Goal: Task Accomplishment & Management: Manage account settings

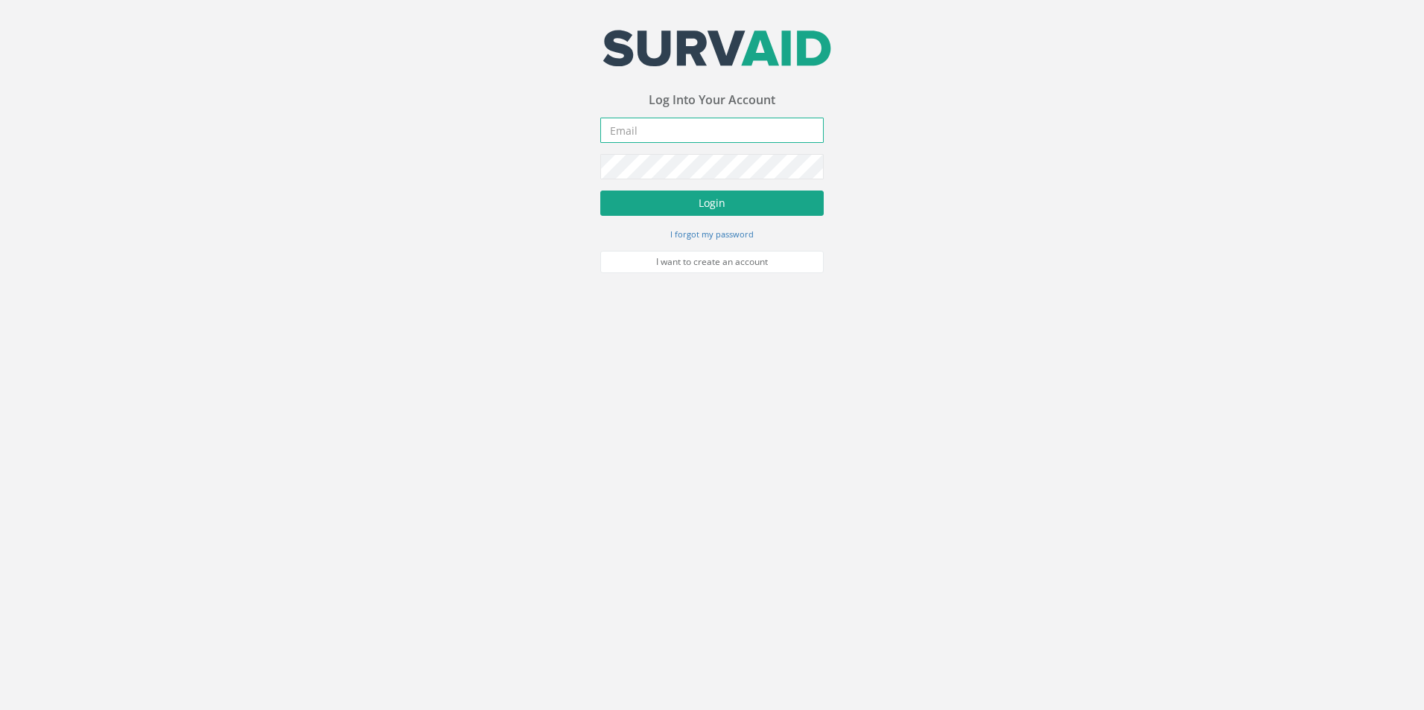
type input "[EMAIL_ADDRESS][DOMAIN_NAME]"
click at [783, 199] on button "Login" at bounding box center [711, 203] width 223 height 25
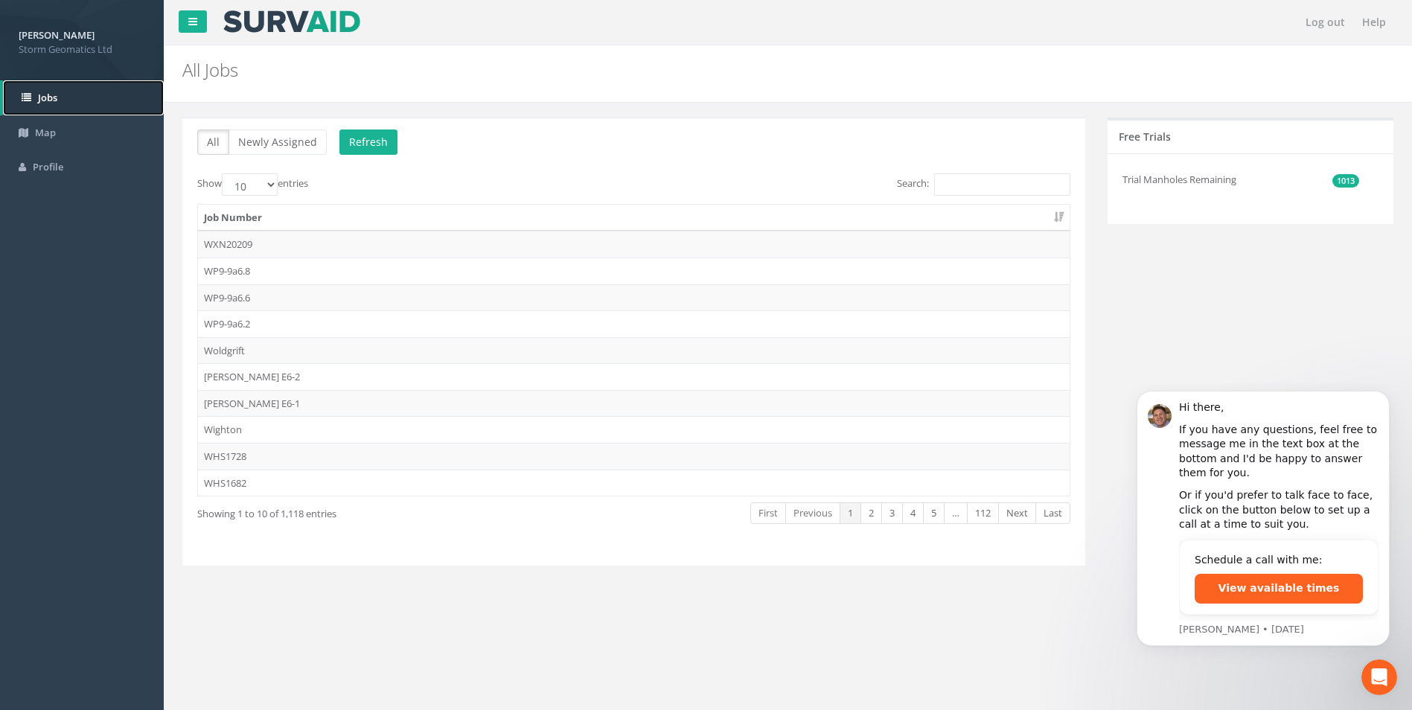
click at [80, 96] on link "Jobs" at bounding box center [83, 97] width 161 height 35
click at [1172, 293] on div "All Newly Assigned Refresh Show 10 25 50 100 entries Search: Job Number WXN2020…" at bounding box center [788, 351] width 1234 height 467
click at [86, 123] on link "Map" at bounding box center [82, 132] width 164 height 35
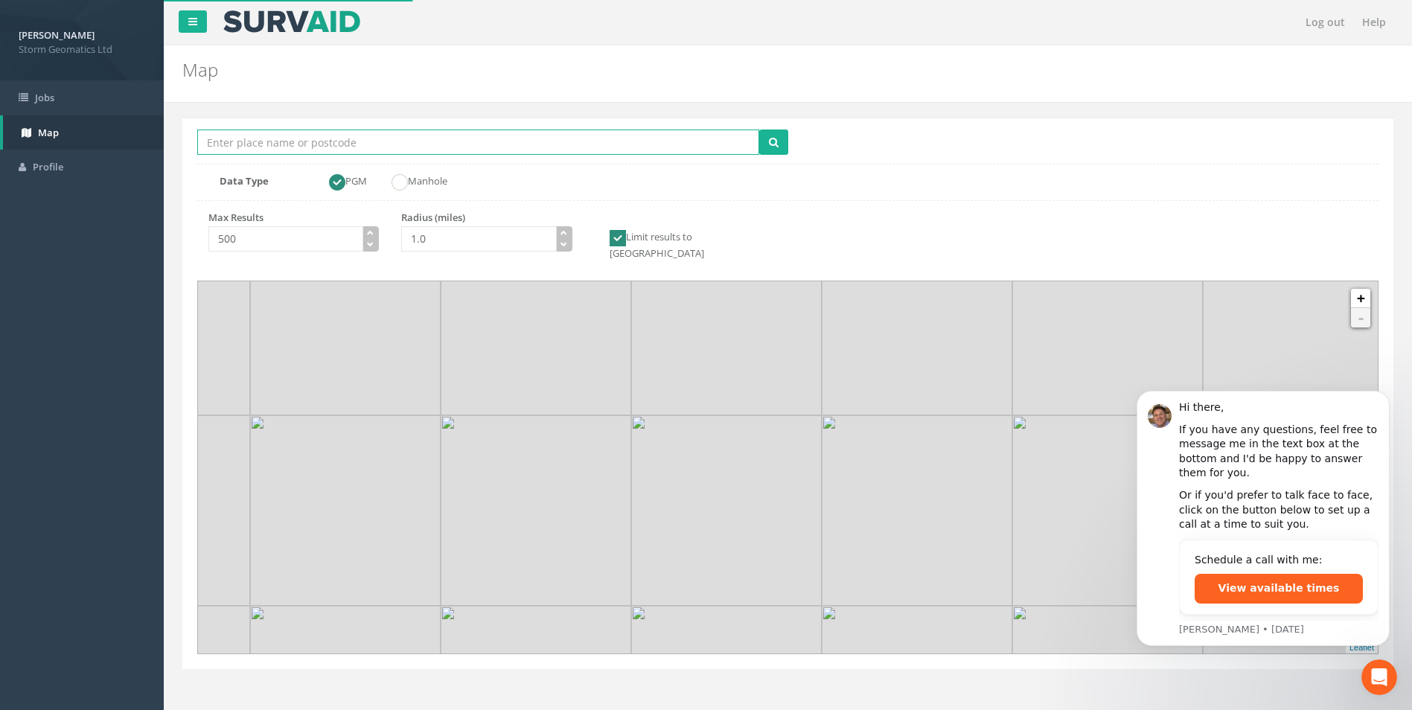
click at [332, 148] on input "Location Search Box" at bounding box center [478, 142] width 562 height 25
type input "25AEG12730"
click at [759, 130] on button "submit" at bounding box center [773, 142] width 29 height 25
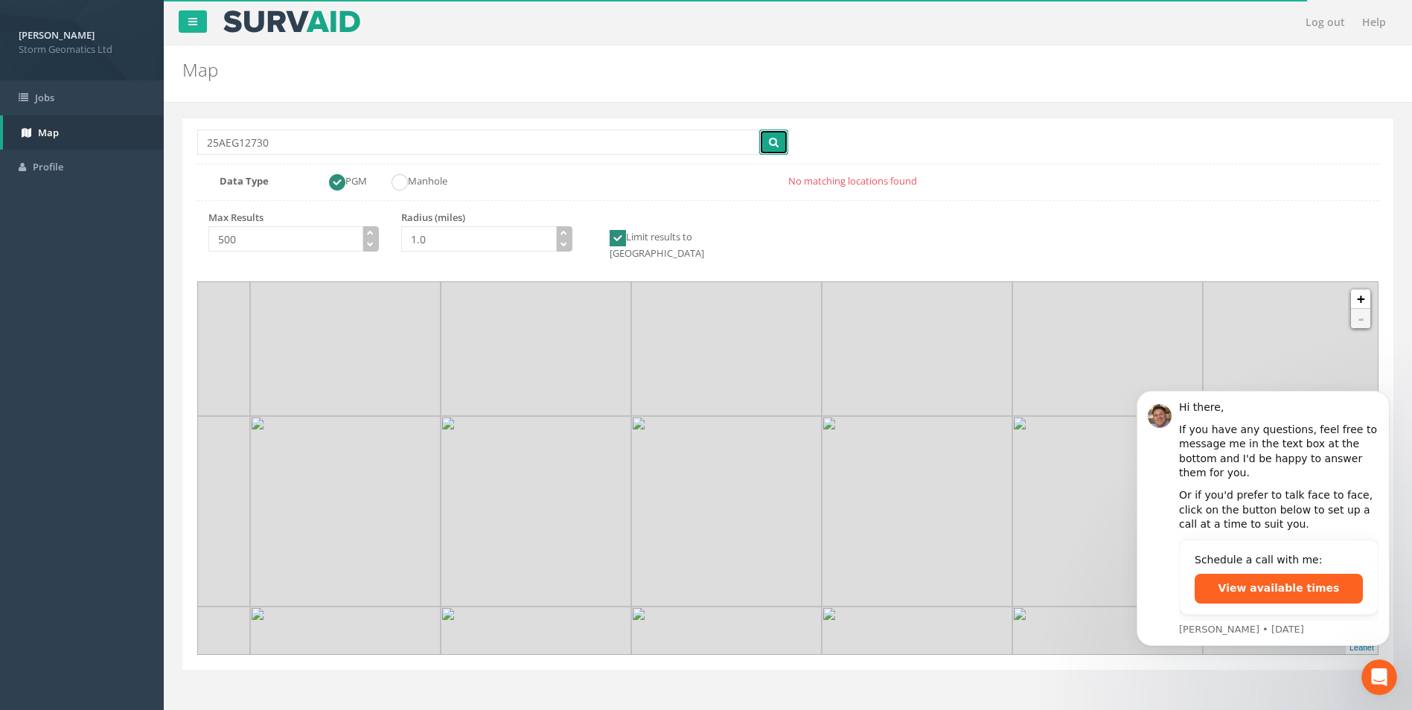
click at [767, 136] on button "submit" at bounding box center [773, 142] width 29 height 25
drag, startPoint x: 321, startPoint y: 147, endPoint x: 206, endPoint y: 147, distance: 114.7
click at [206, 147] on input "25AEG12730" at bounding box center [478, 142] width 562 height 25
click at [71, 85] on link "Jobs" at bounding box center [82, 97] width 164 height 35
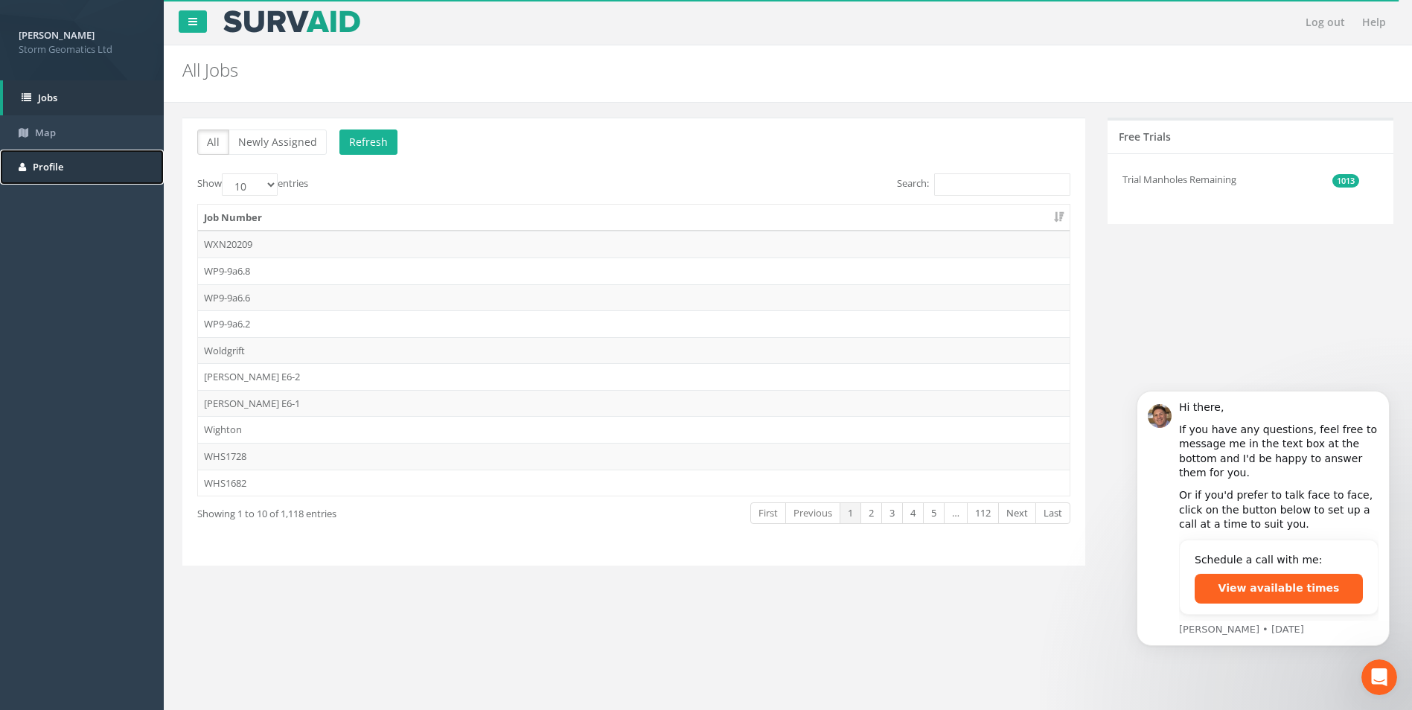
click at [35, 168] on span "Profile" at bounding box center [48, 166] width 31 height 13
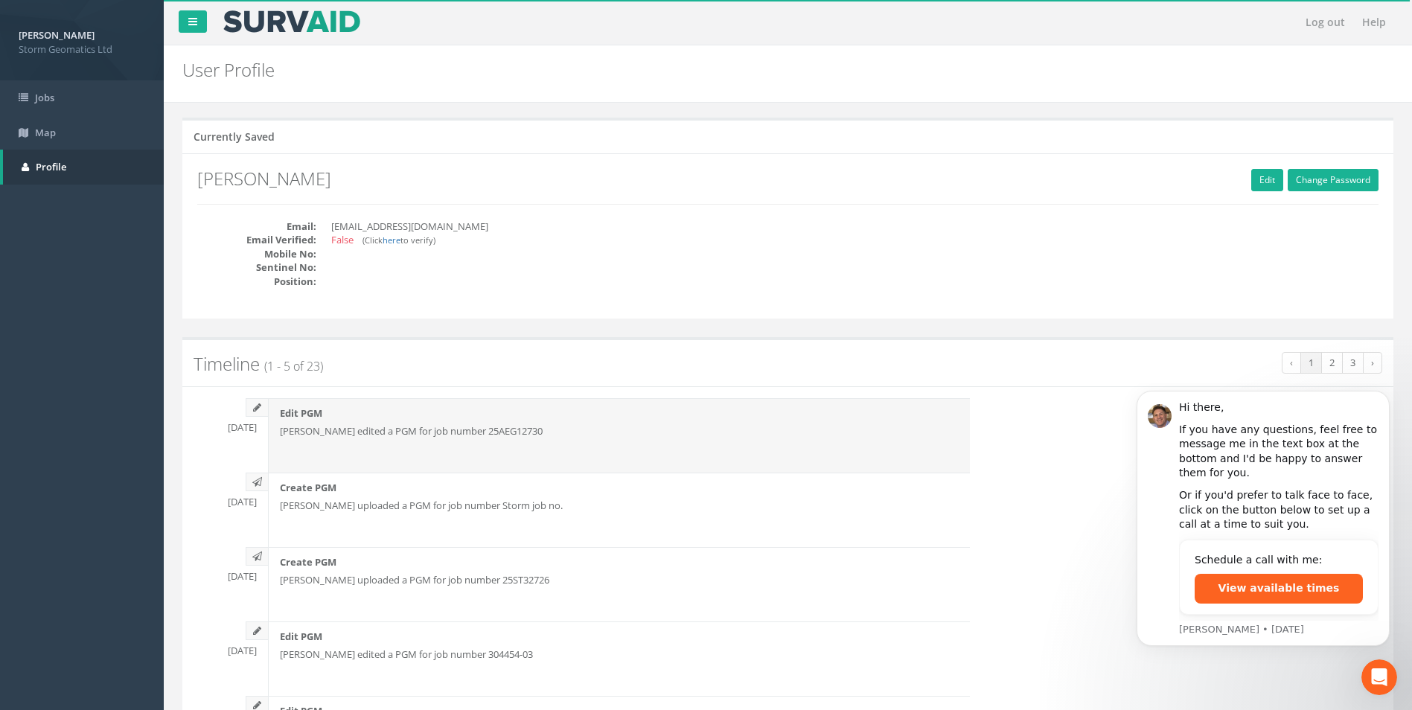
click at [690, 443] on div "Edit PGM [PERSON_NAME] edited a PGM for job number 25AEG12730" at bounding box center [619, 435] width 702 height 74
click at [517, 419] on p "Edit PGM" at bounding box center [619, 414] width 679 height 14
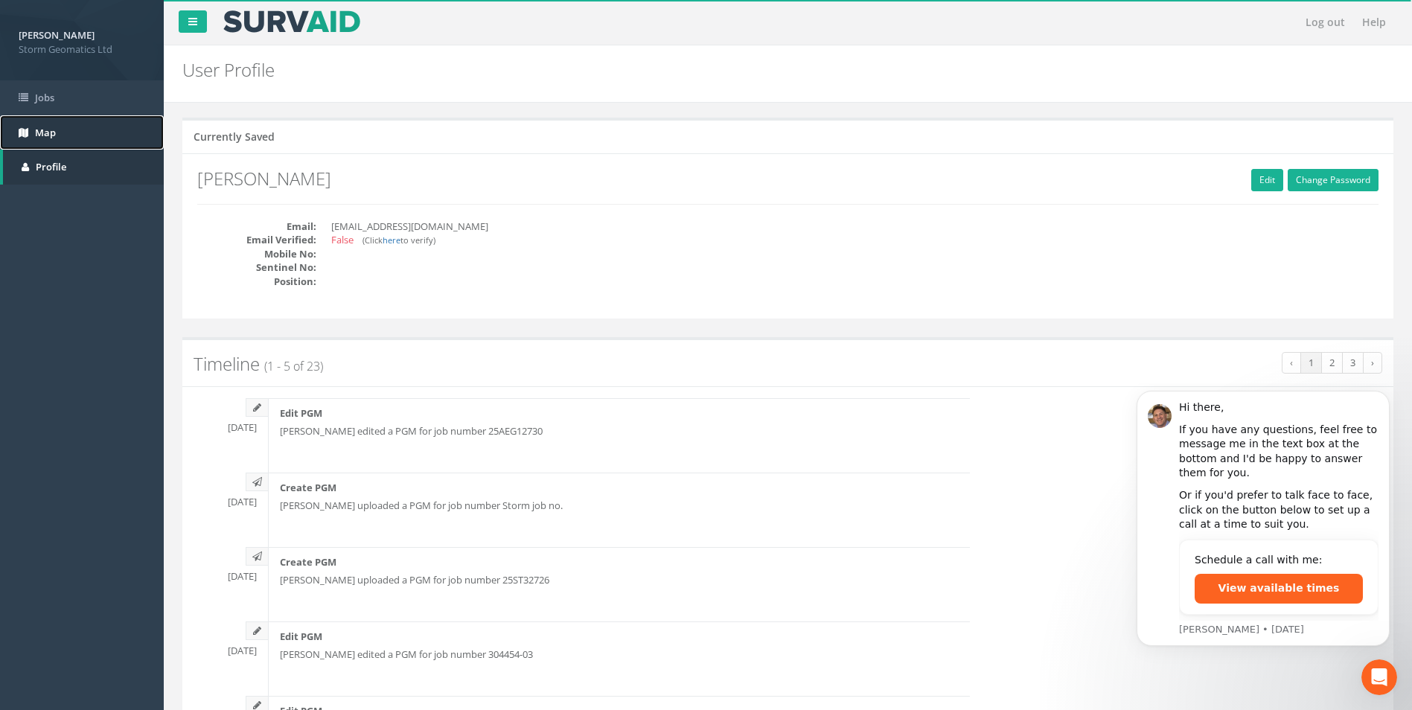
click at [90, 138] on link "Map" at bounding box center [82, 132] width 164 height 35
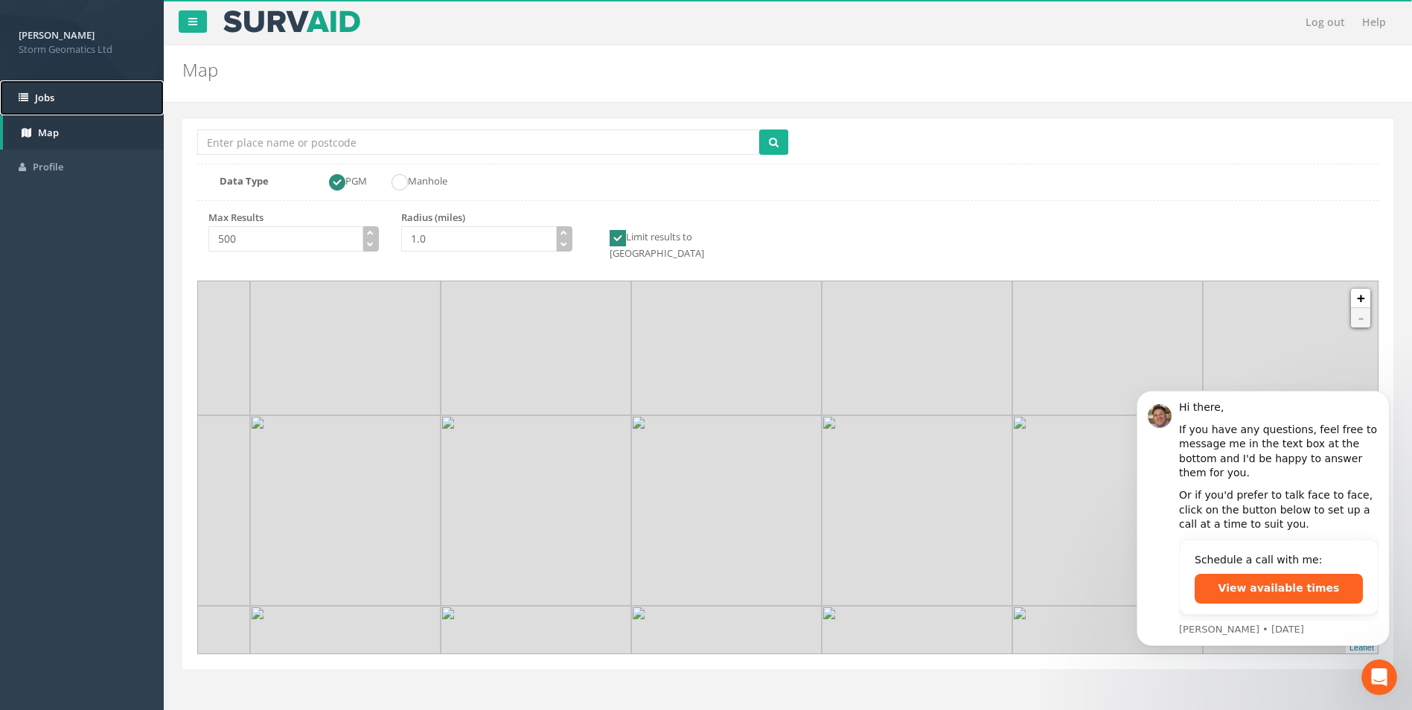
click at [60, 103] on link "Jobs" at bounding box center [82, 97] width 164 height 35
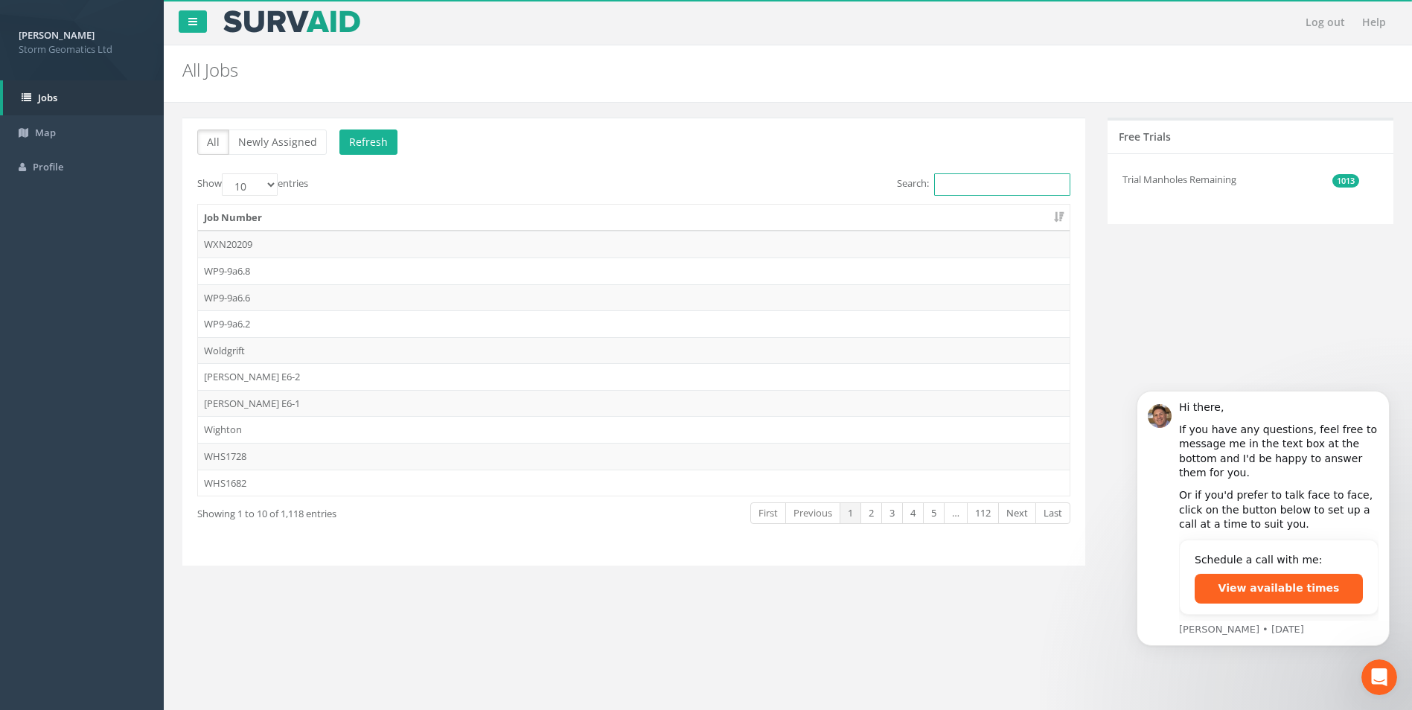
click at [949, 185] on input "Search:" at bounding box center [1002, 184] width 136 height 22
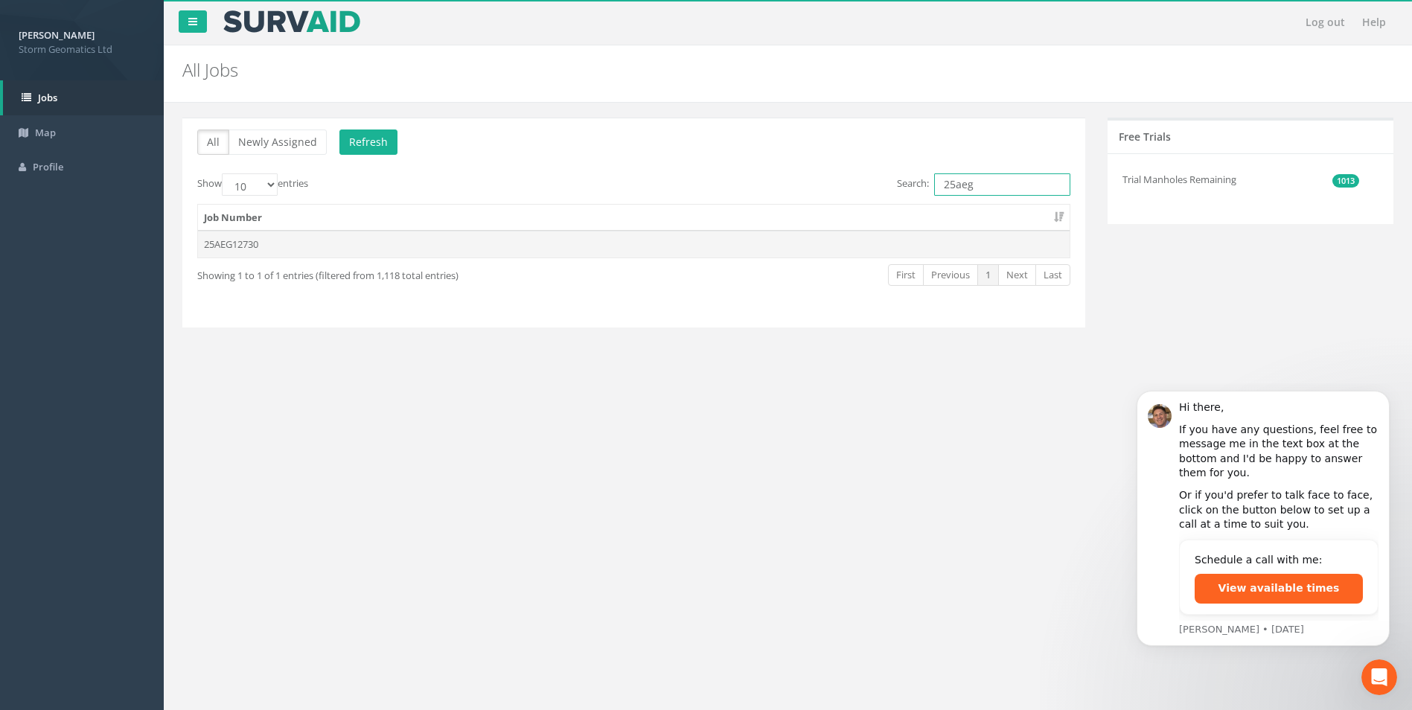
type input "25aeg"
click at [574, 252] on td "25AEG12730" at bounding box center [634, 244] width 872 height 27
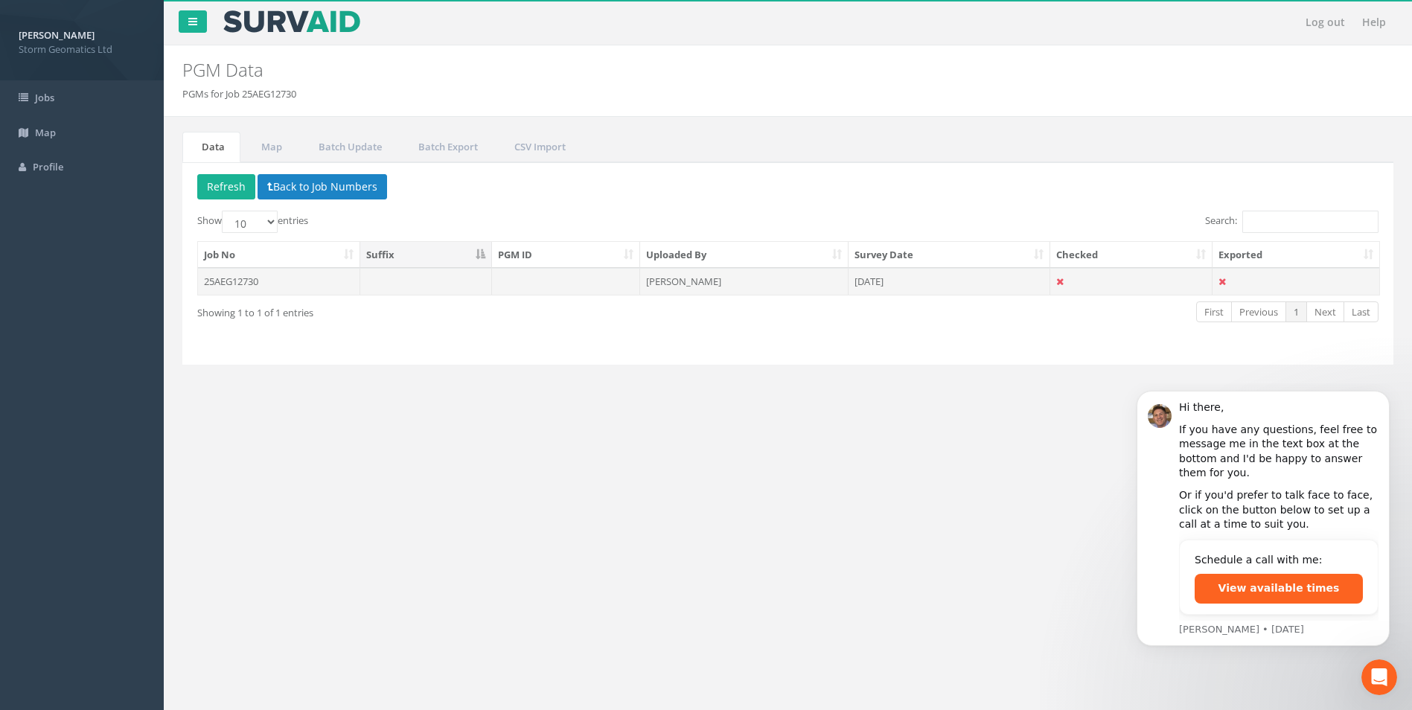
click at [302, 286] on td "25AEG12730" at bounding box center [279, 281] width 162 height 27
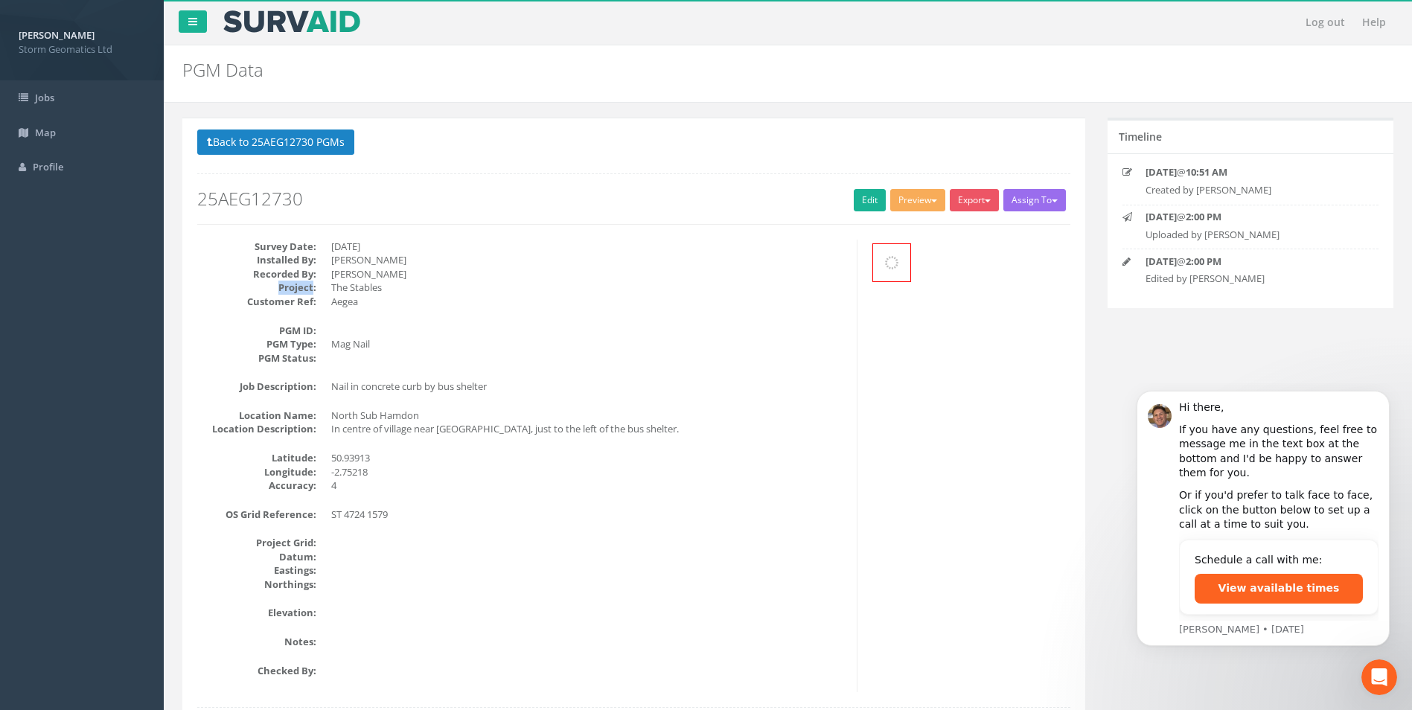
click at [302, 286] on dt "Project:" at bounding box center [256, 288] width 119 height 14
drag, startPoint x: 302, startPoint y: 286, endPoint x: 480, endPoint y: 273, distance: 178.5
click at [480, 273] on dd "[PERSON_NAME]" at bounding box center [588, 274] width 514 height 14
click at [490, 288] on dd "The Stables" at bounding box center [588, 288] width 514 height 14
click at [856, 205] on link "Edit" at bounding box center [870, 200] width 32 height 22
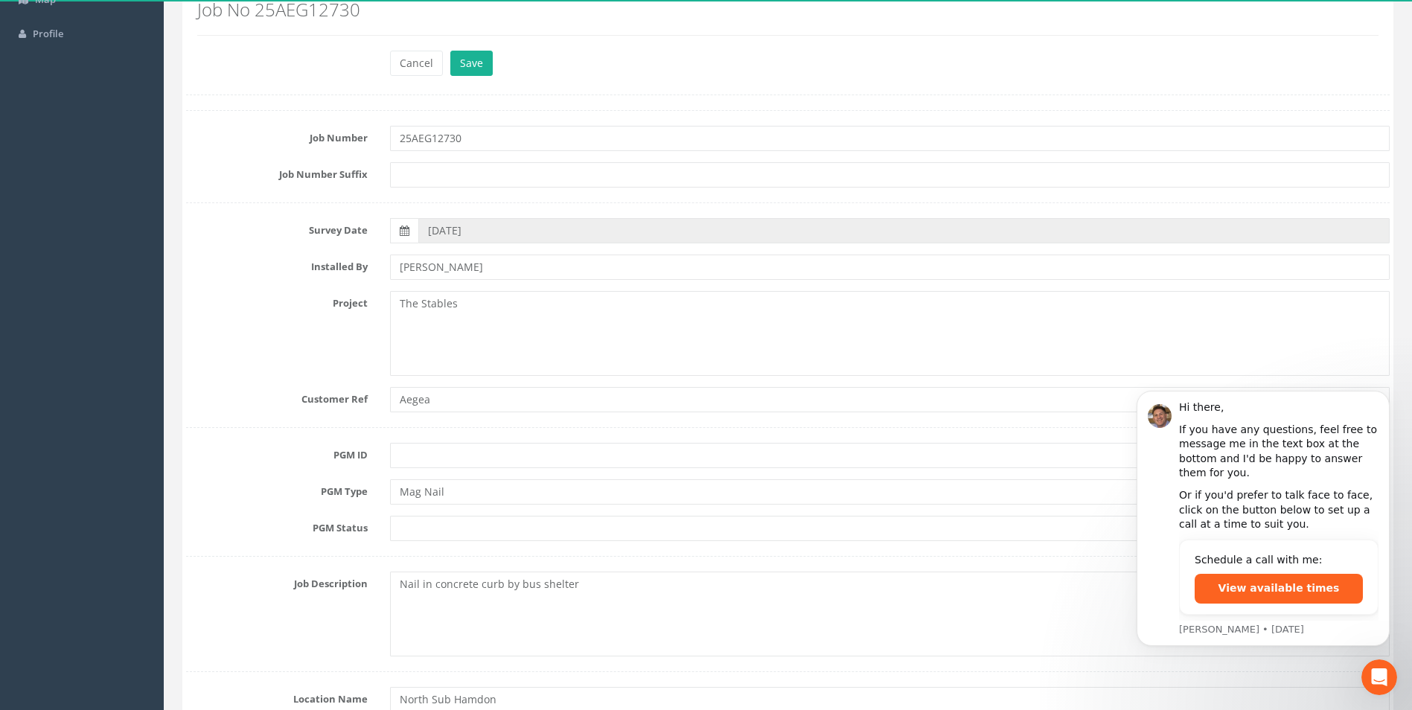
scroll to position [149, 0]
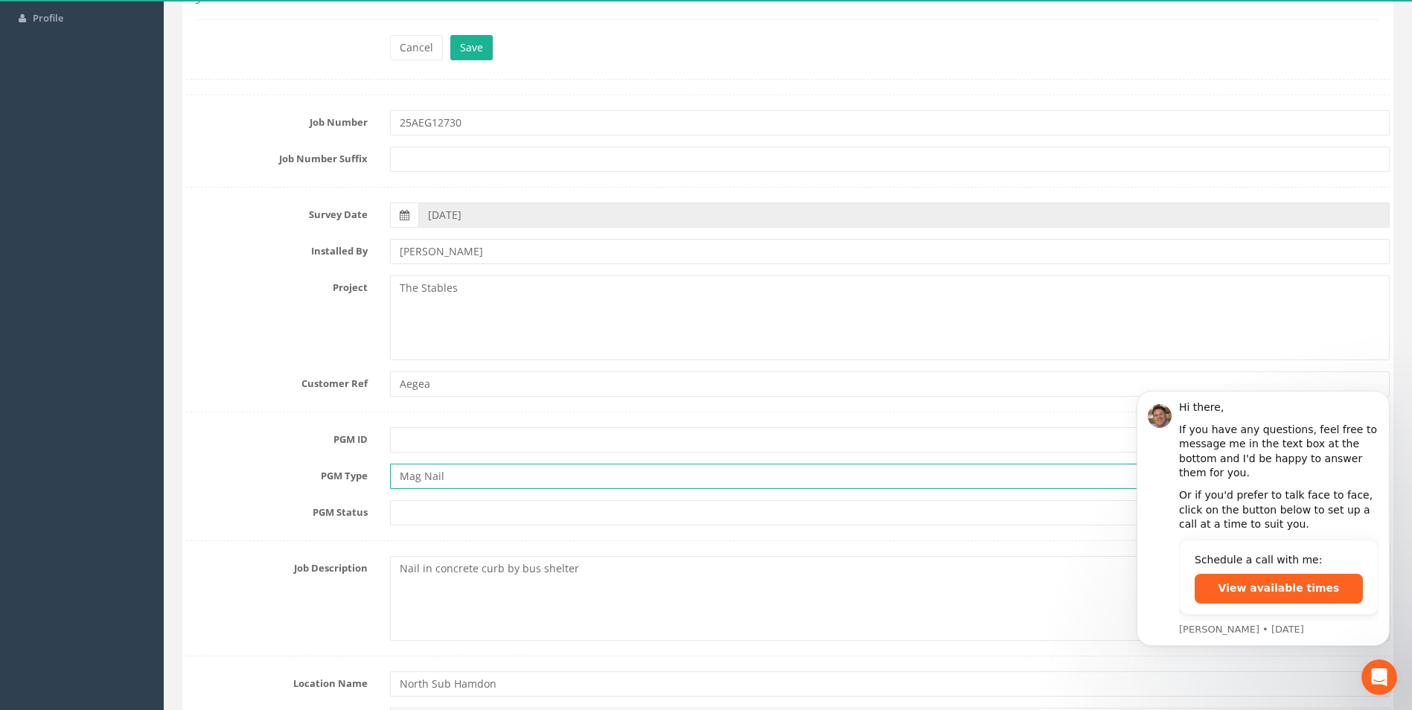
drag, startPoint x: 464, startPoint y: 479, endPoint x: 395, endPoint y: 454, distance: 73.7
type input "O"
type input "PK Nail"
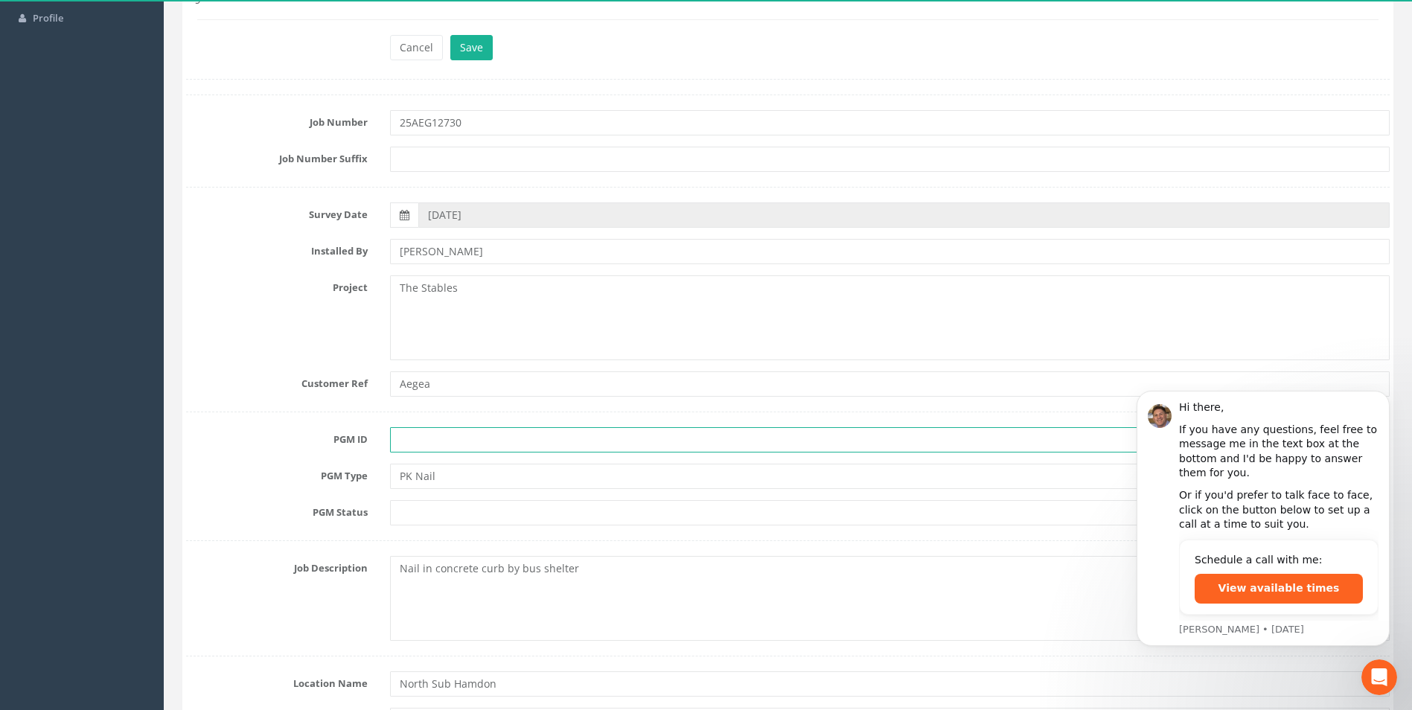
click at [524, 436] on input "text" at bounding box center [890, 439] width 1000 height 25
type input "STA E6-1"
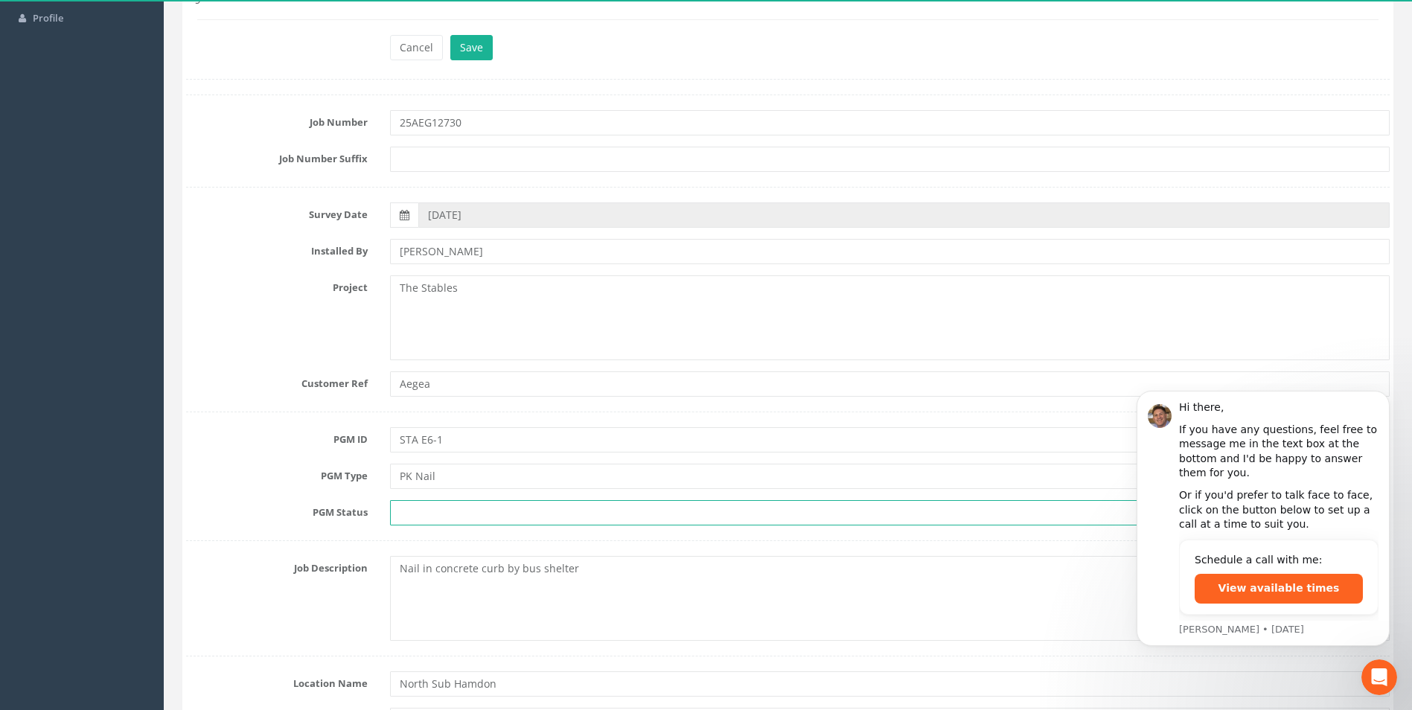
click at [539, 513] on input "text" at bounding box center [890, 512] width 1000 height 25
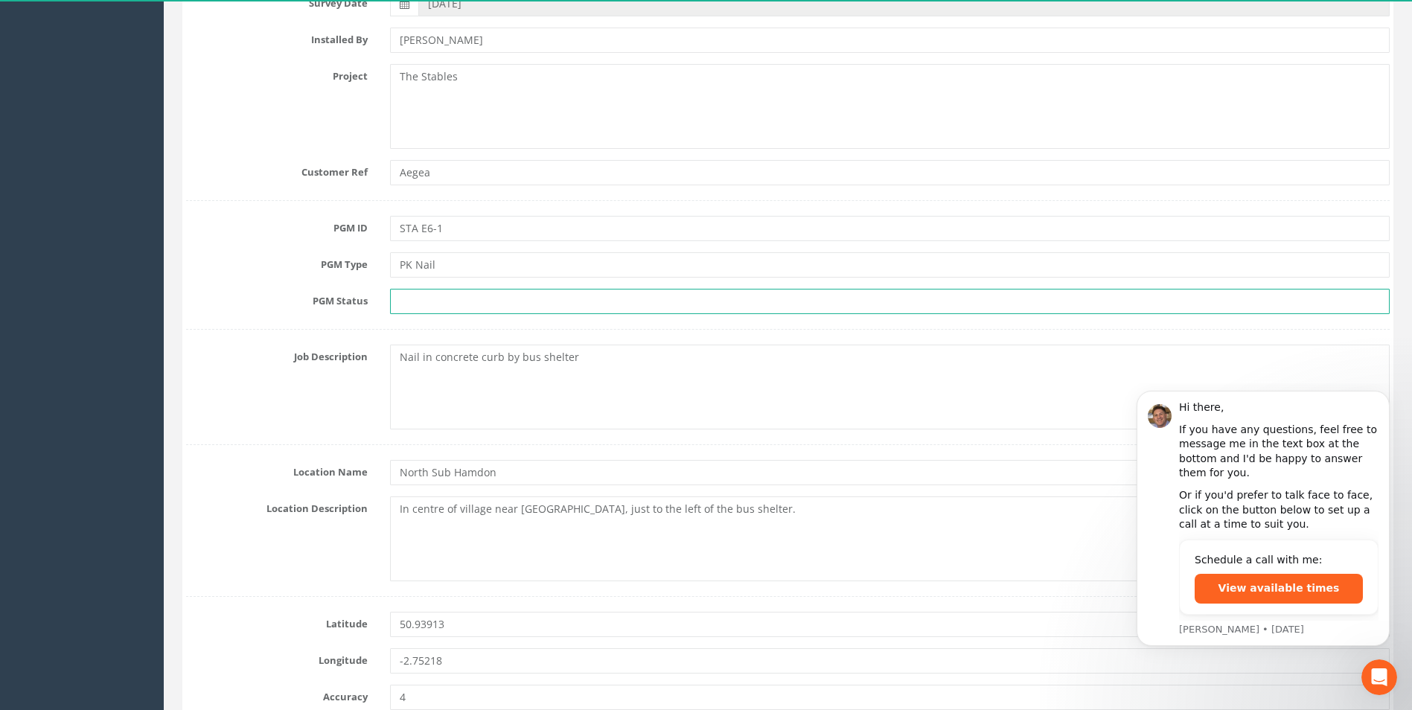
scroll to position [372, 0]
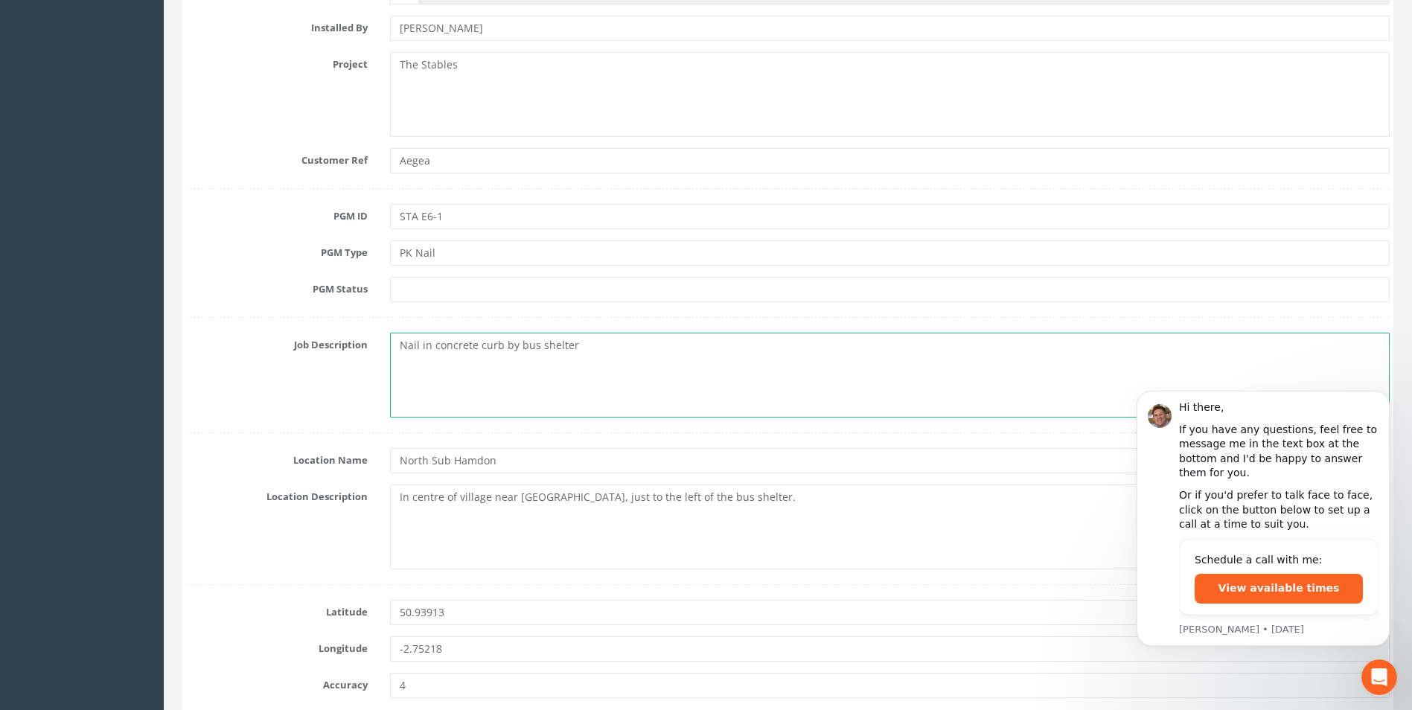
drag, startPoint x: 594, startPoint y: 350, endPoint x: 397, endPoint y: 350, distance: 197.3
click at [397, 350] on textarea "Nail in concrete curb by bus shelter" at bounding box center [890, 375] width 1000 height 85
click at [453, 406] on textarea "Nail in concrete curb by bus shelter" at bounding box center [890, 375] width 1000 height 85
click at [403, 345] on textarea "Nail in concrete curb by bus shelter" at bounding box center [890, 375] width 1000 height 85
click at [514, 343] on textarea "PK Nail in concrete curb by bus shelter" at bounding box center [890, 375] width 1000 height 85
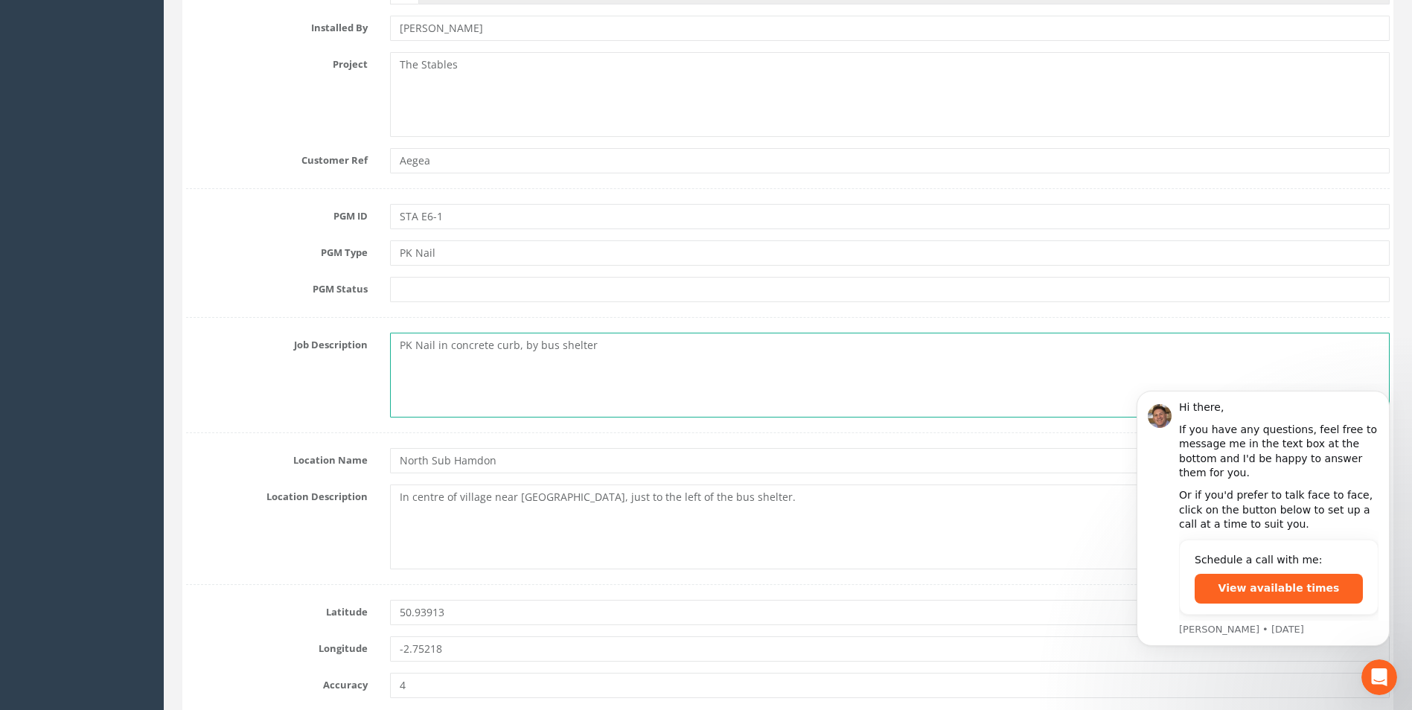
click at [628, 342] on textarea "PK Nail in concrete curb, by bus shelter" at bounding box center [890, 375] width 1000 height 85
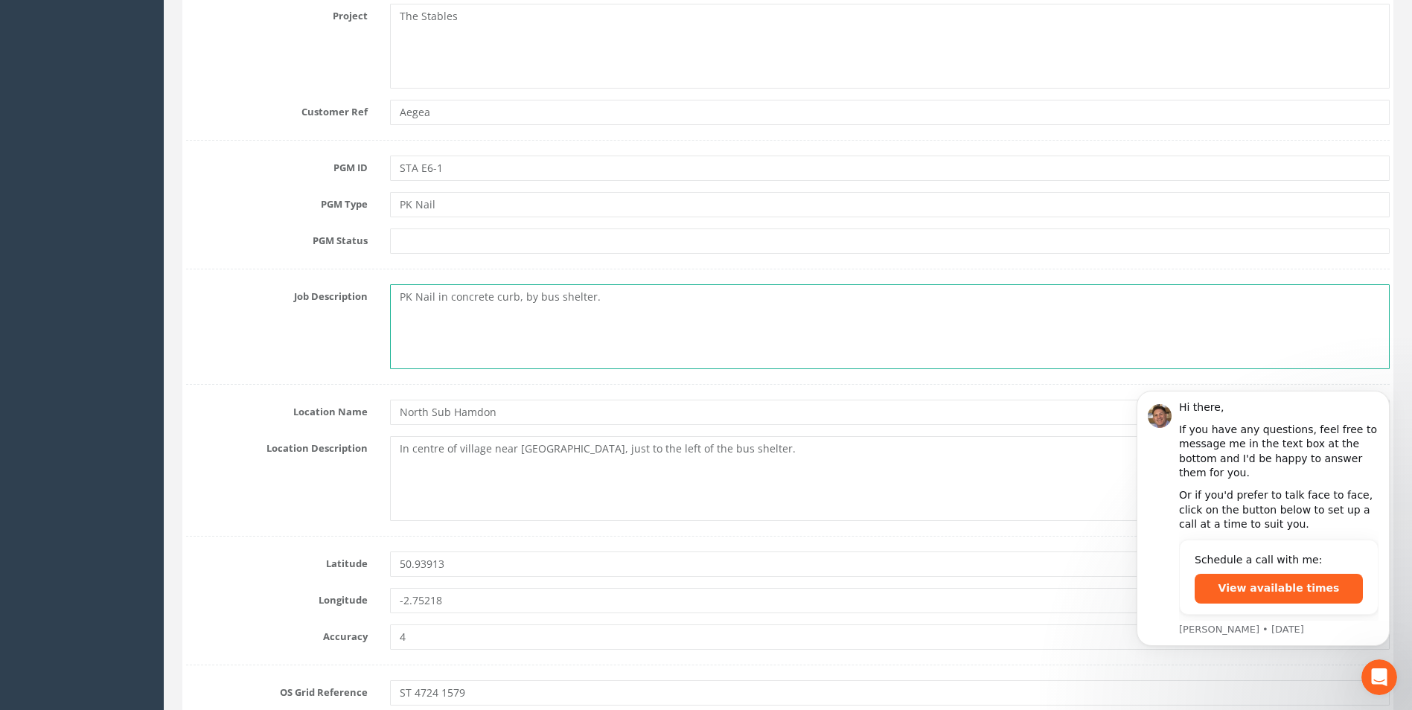
scroll to position [447, 0]
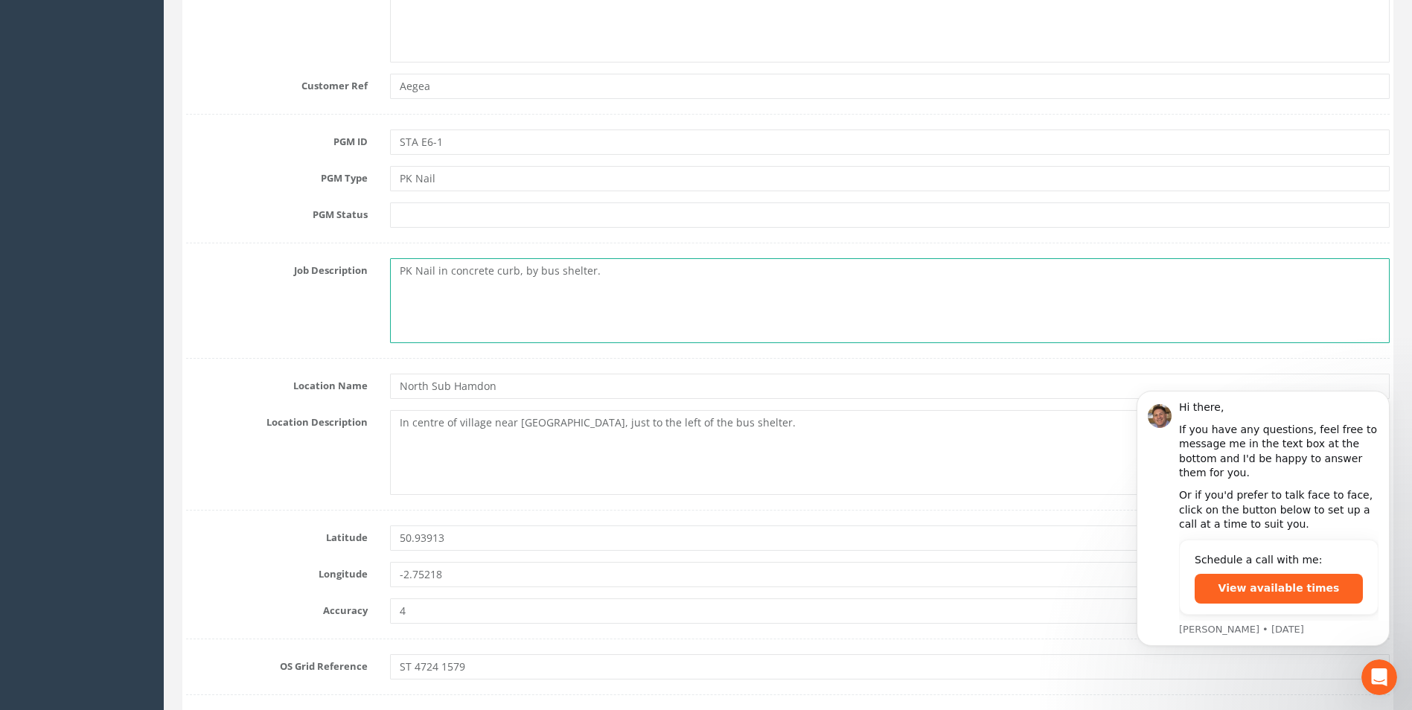
type textarea "PK Nail in concrete curb, by bus shelter."
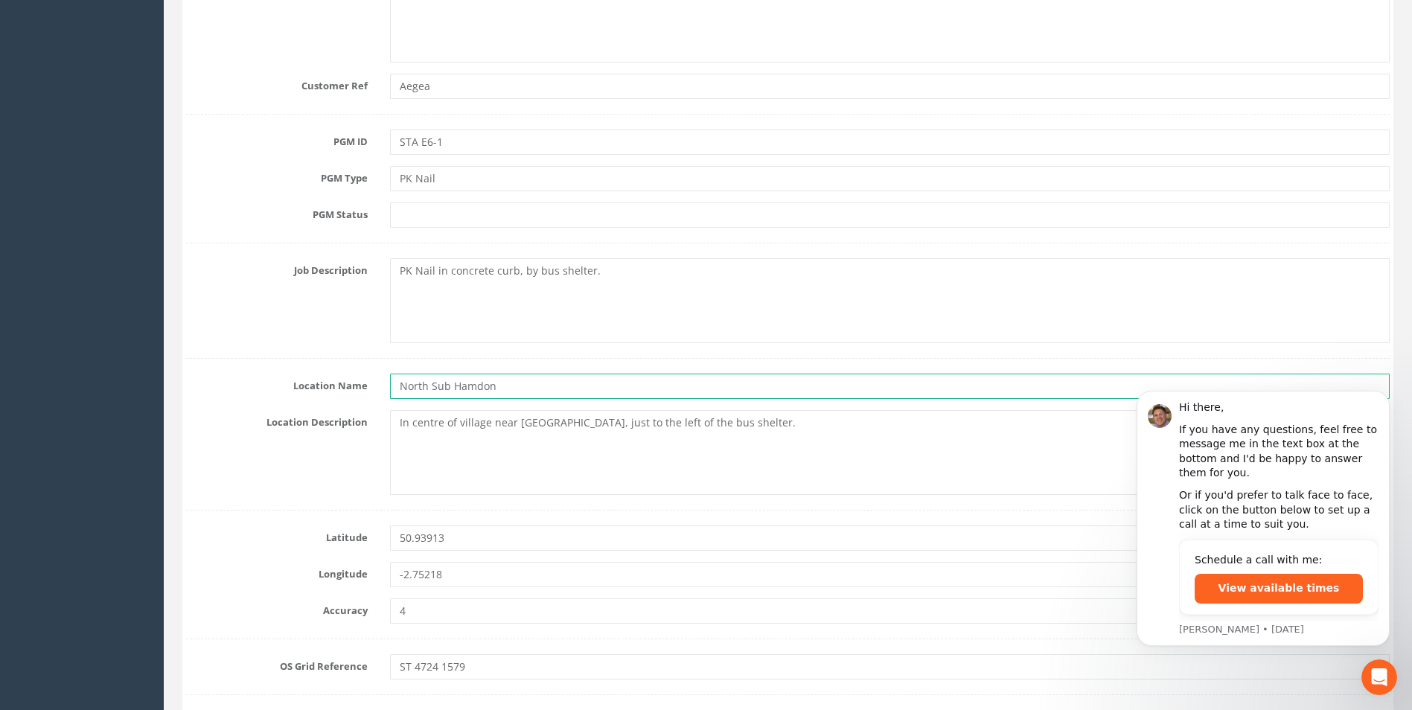
click at [509, 386] on input "North Sub Hamdon" at bounding box center [890, 386] width 1000 height 25
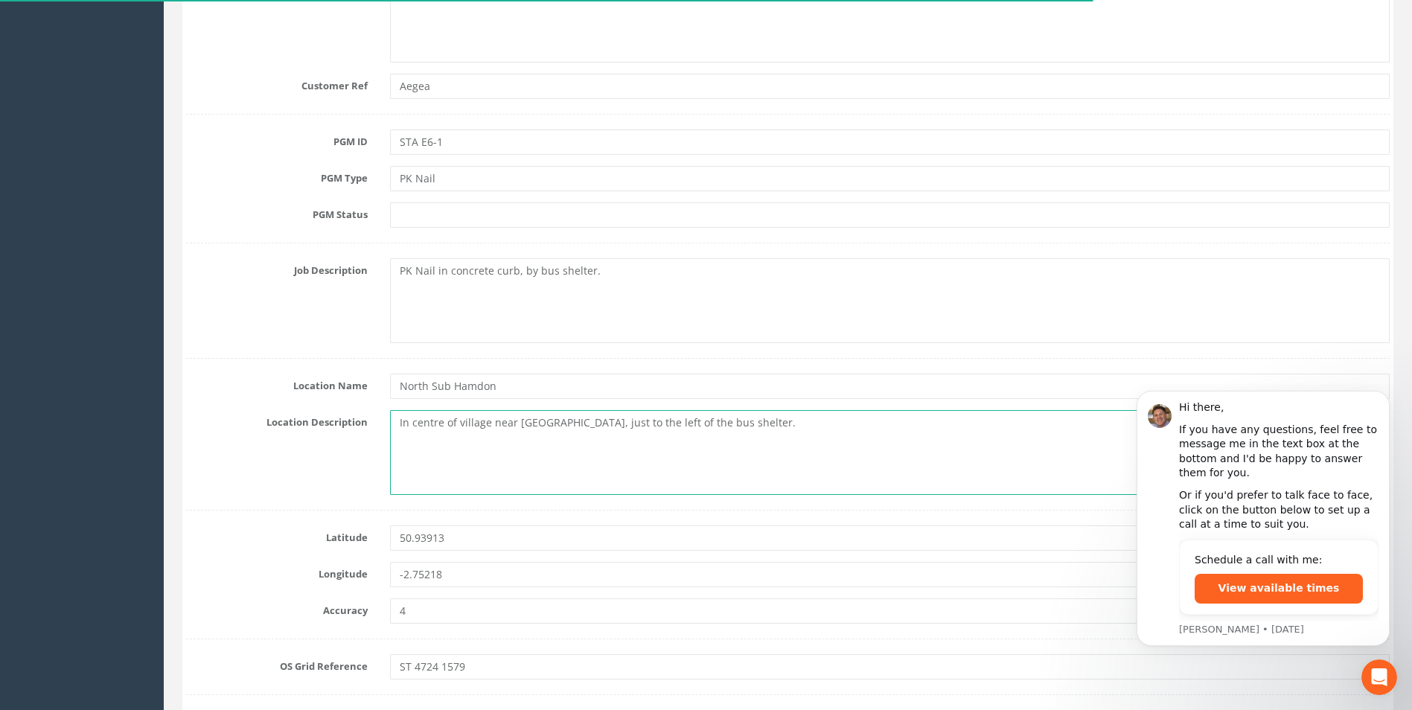
click at [738, 431] on textarea "In centre of village near [GEOGRAPHIC_DATA], just to the left of the bus shelte…" at bounding box center [890, 452] width 1000 height 85
drag, startPoint x: 738, startPoint y: 431, endPoint x: 493, endPoint y: 431, distance: 245.0
click at [493, 431] on textarea "In centre of village near [GEOGRAPHIC_DATA], just to the left of the bus shelte…" at bounding box center [890, 452] width 1000 height 85
drag, startPoint x: 485, startPoint y: 424, endPoint x: 331, endPoint y: 433, distance: 155.1
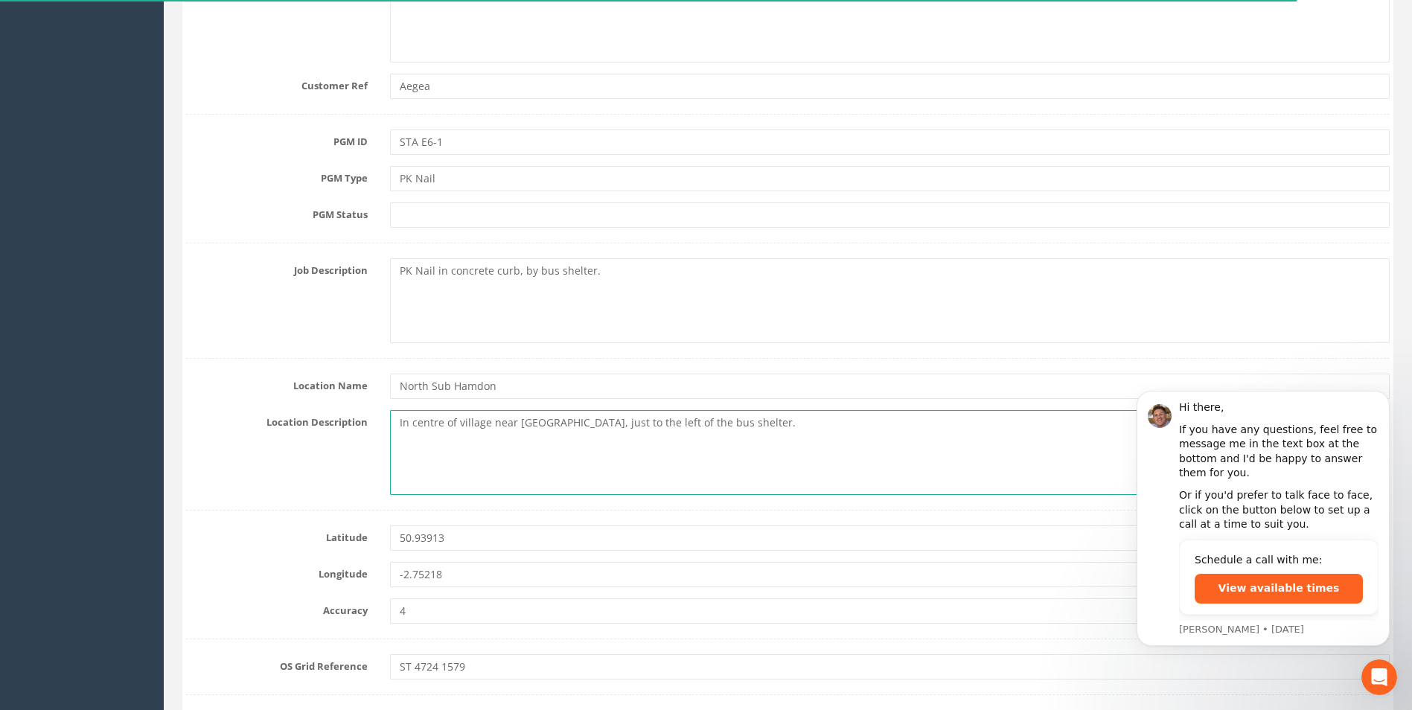
click at [331, 433] on div "Location Description In centre of village near play park, just to the left of t…" at bounding box center [788, 452] width 1226 height 85
click at [406, 424] on textarea "e near play park, just to the left of the bus shelter." at bounding box center [890, 452] width 1000 height 85
click at [535, 452] on textarea "In concrete on [GEOGRAPHIC_DATA], Junction near play park, just to the left of …" at bounding box center [890, 452] width 1000 height 85
drag, startPoint x: 471, startPoint y: 421, endPoint x: 374, endPoint y: 421, distance: 97.5
click at [374, 421] on div "Location Description In concrete on [GEOGRAPHIC_DATA], Junction near play park,…" at bounding box center [788, 452] width 1226 height 85
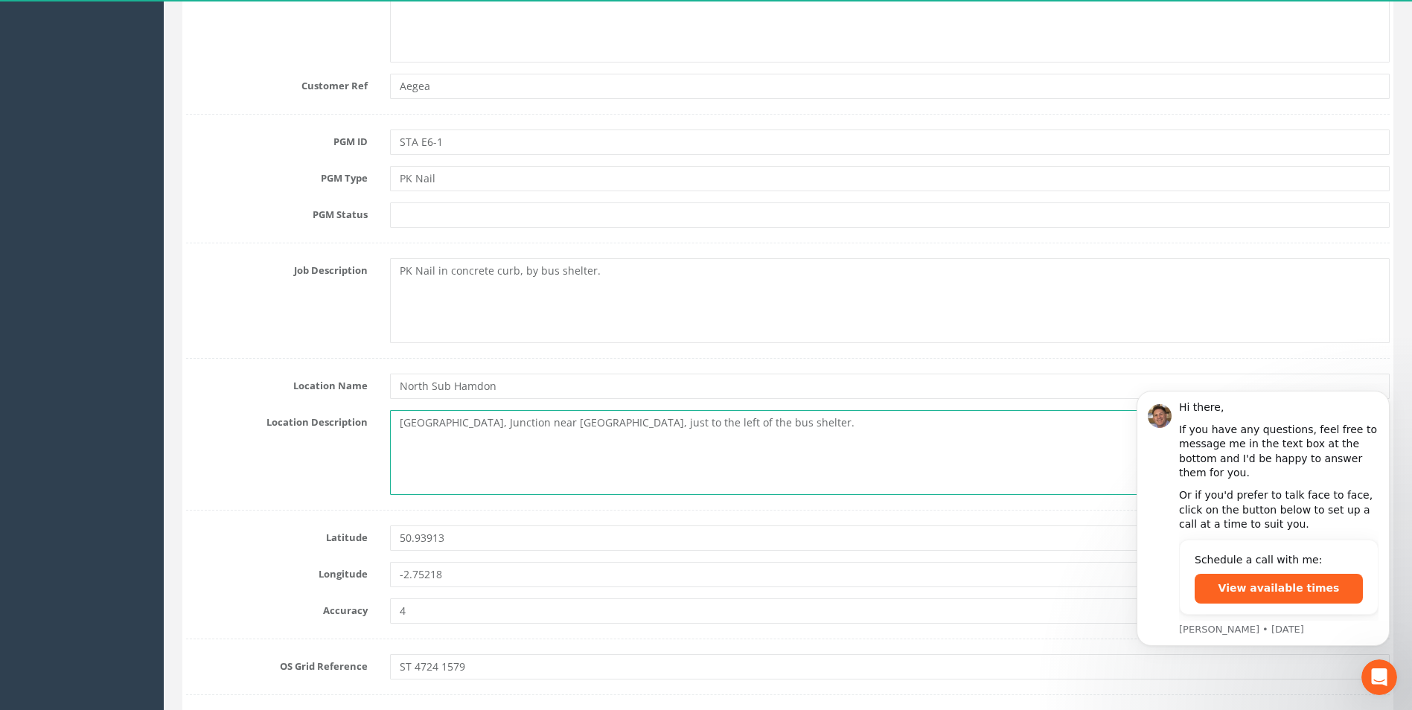
click at [761, 421] on textarea "[GEOGRAPHIC_DATA], Junction near [GEOGRAPHIC_DATA], just to the left of the bus…" at bounding box center [890, 452] width 1000 height 85
drag, startPoint x: 753, startPoint y: 425, endPoint x: 587, endPoint y: 437, distance: 166.5
click at [587, 437] on textarea "[GEOGRAPHIC_DATA], Junction near [GEOGRAPHIC_DATA], just to the left of the bus…" at bounding box center [890, 452] width 1000 height 85
click at [643, 421] on textarea "[GEOGRAPHIC_DATA], [GEOGRAPHIC_DATA] near [GEOGRAPHIC_DATA]," at bounding box center [890, 452] width 1000 height 85
click at [617, 427] on textarea "[GEOGRAPHIC_DATA], [GEOGRAPHIC_DATA] near [GEOGRAPHIC_DATA], [GEOGRAPHIC_DATA]" at bounding box center [890, 452] width 1000 height 85
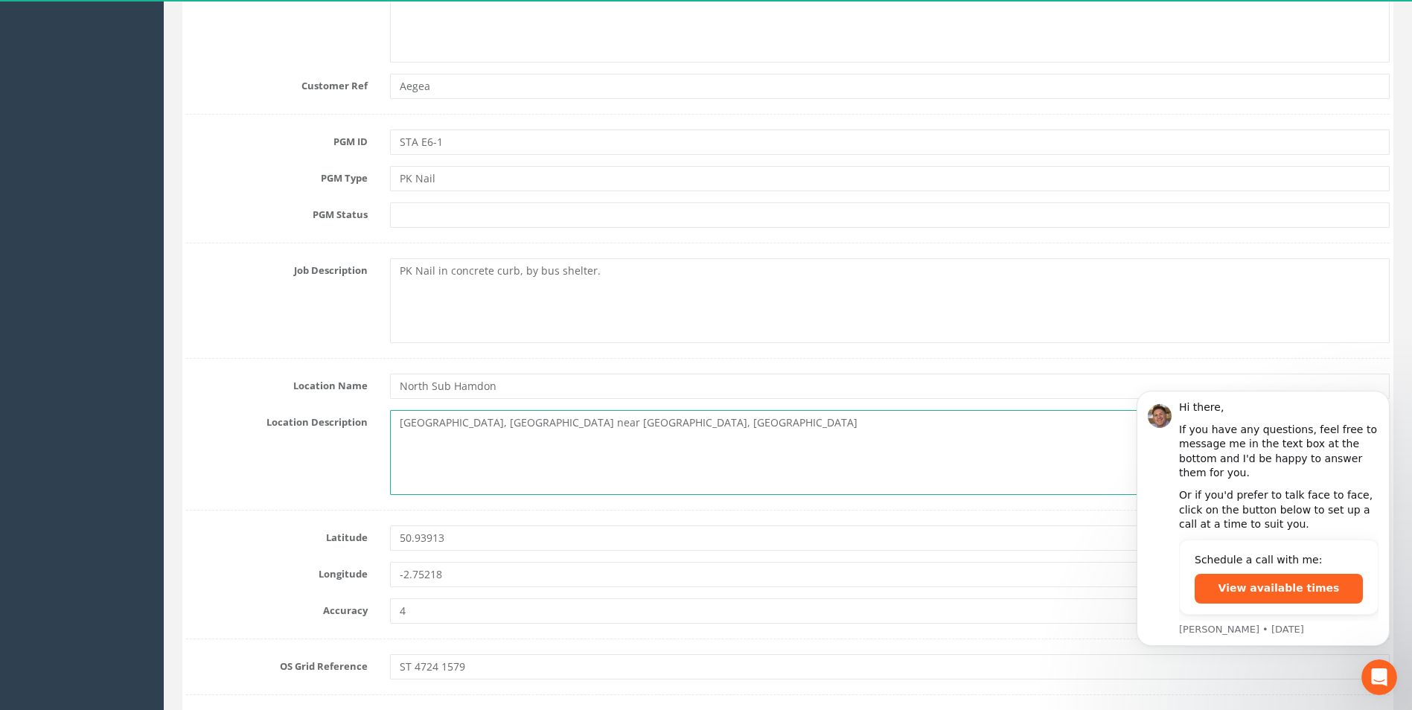
click at [737, 421] on textarea "[GEOGRAPHIC_DATA], [GEOGRAPHIC_DATA] near [GEOGRAPHIC_DATA], [GEOGRAPHIC_DATA]" at bounding box center [890, 452] width 1000 height 85
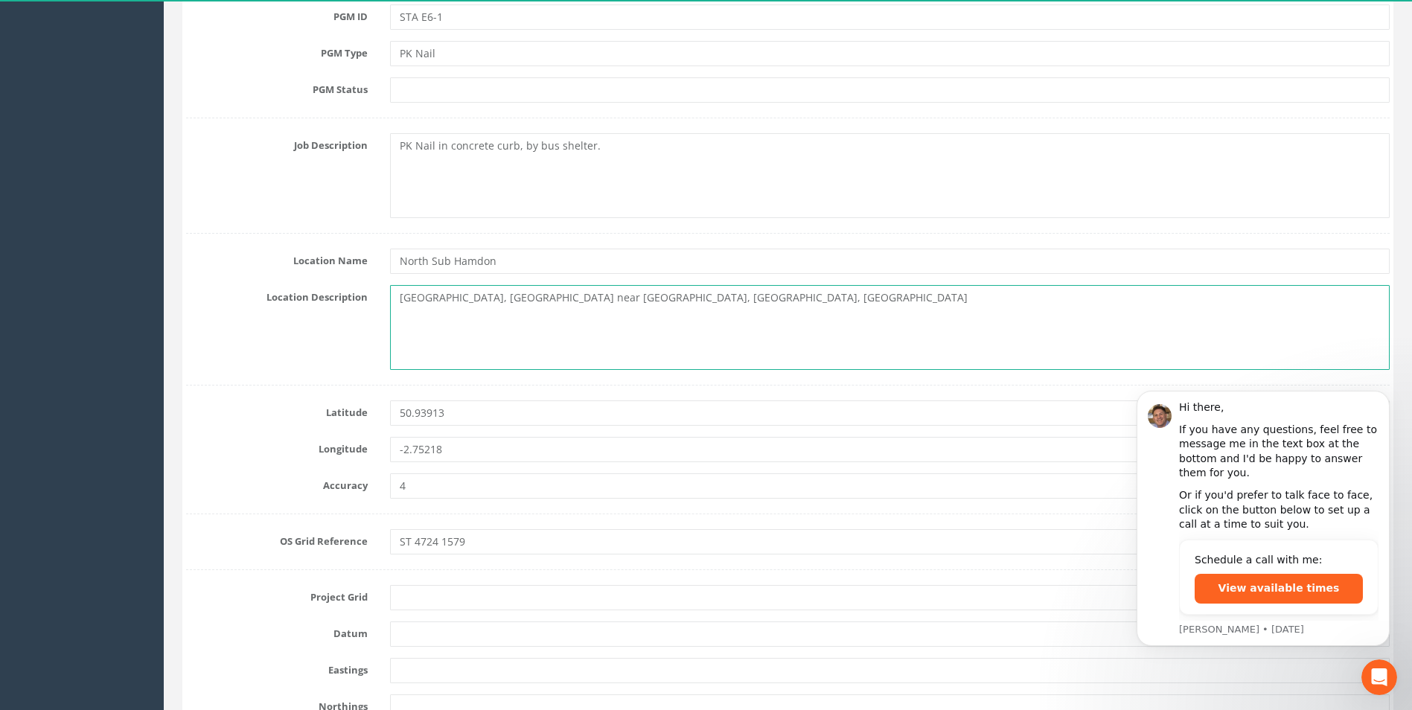
scroll to position [670, 0]
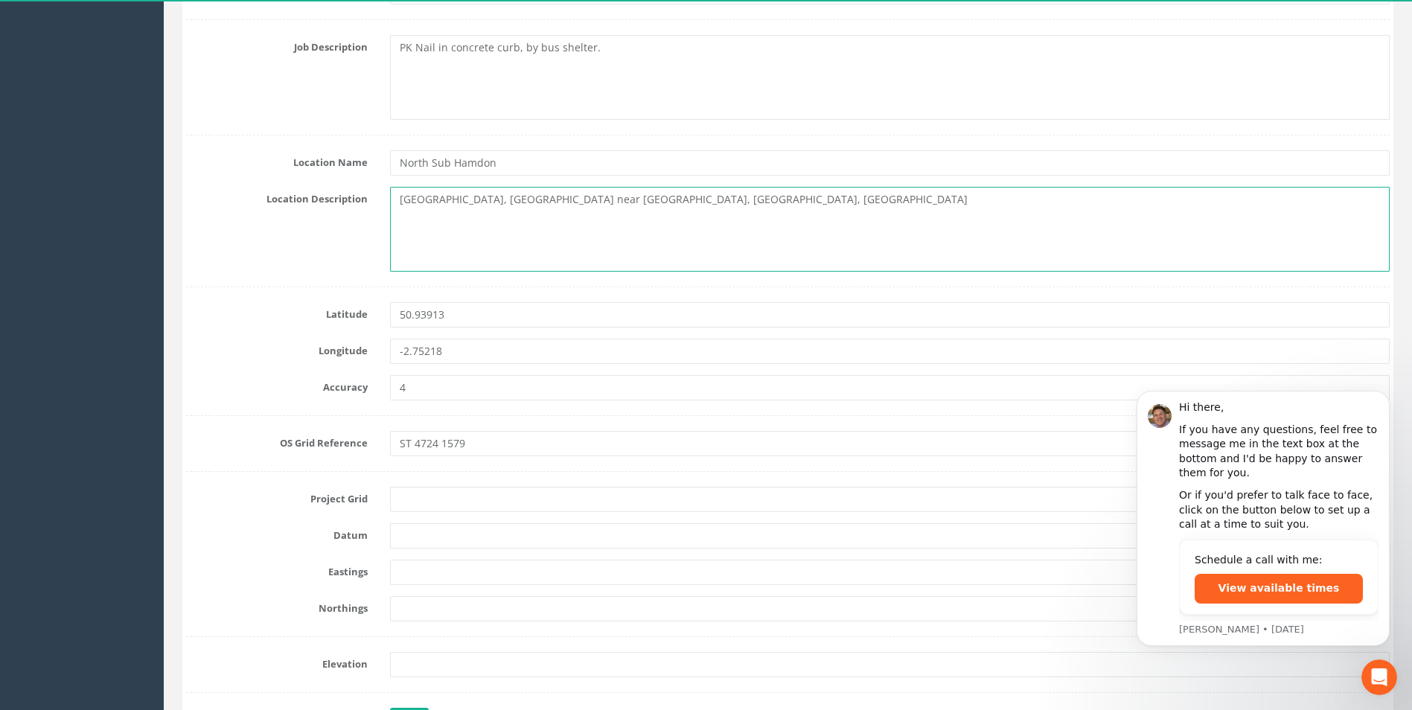
type textarea "[GEOGRAPHIC_DATA], [GEOGRAPHIC_DATA] near [GEOGRAPHIC_DATA], [GEOGRAPHIC_DATA],…"
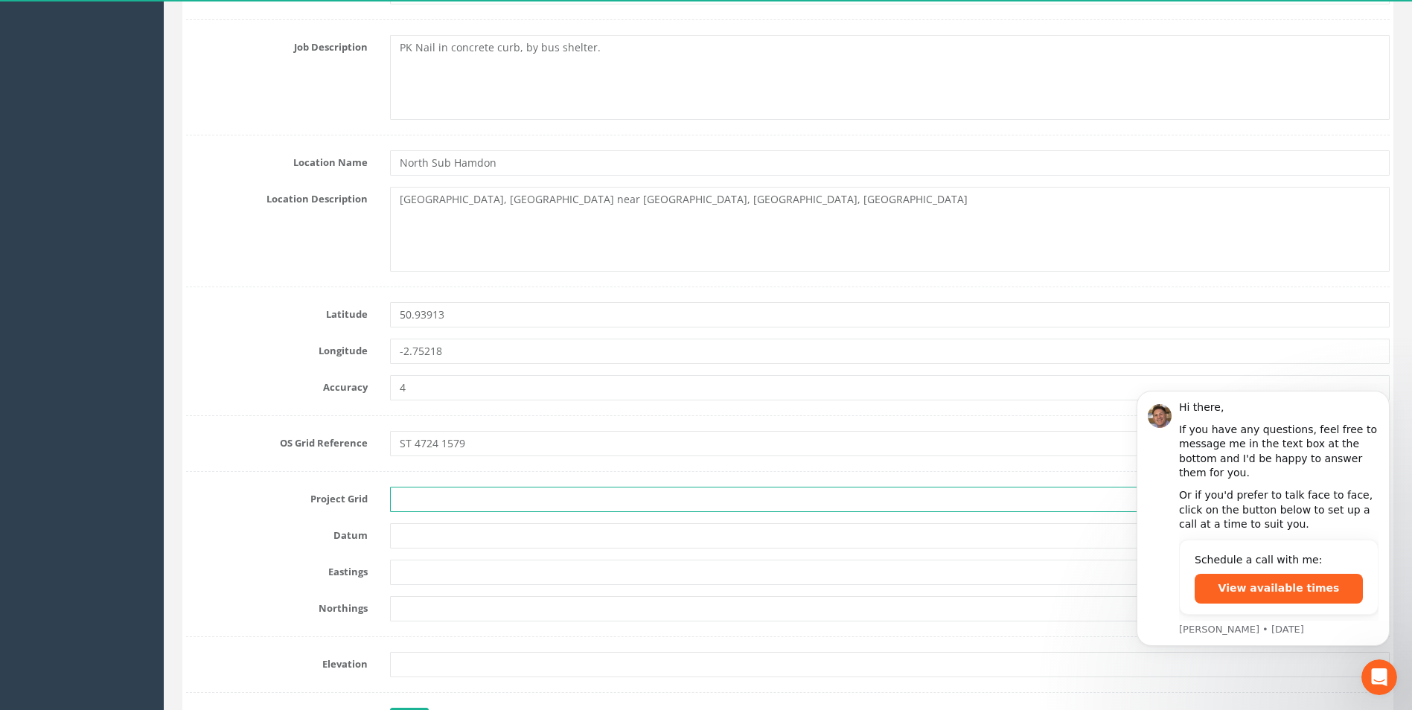
click at [471, 506] on input "text" at bounding box center [890, 499] width 1000 height 25
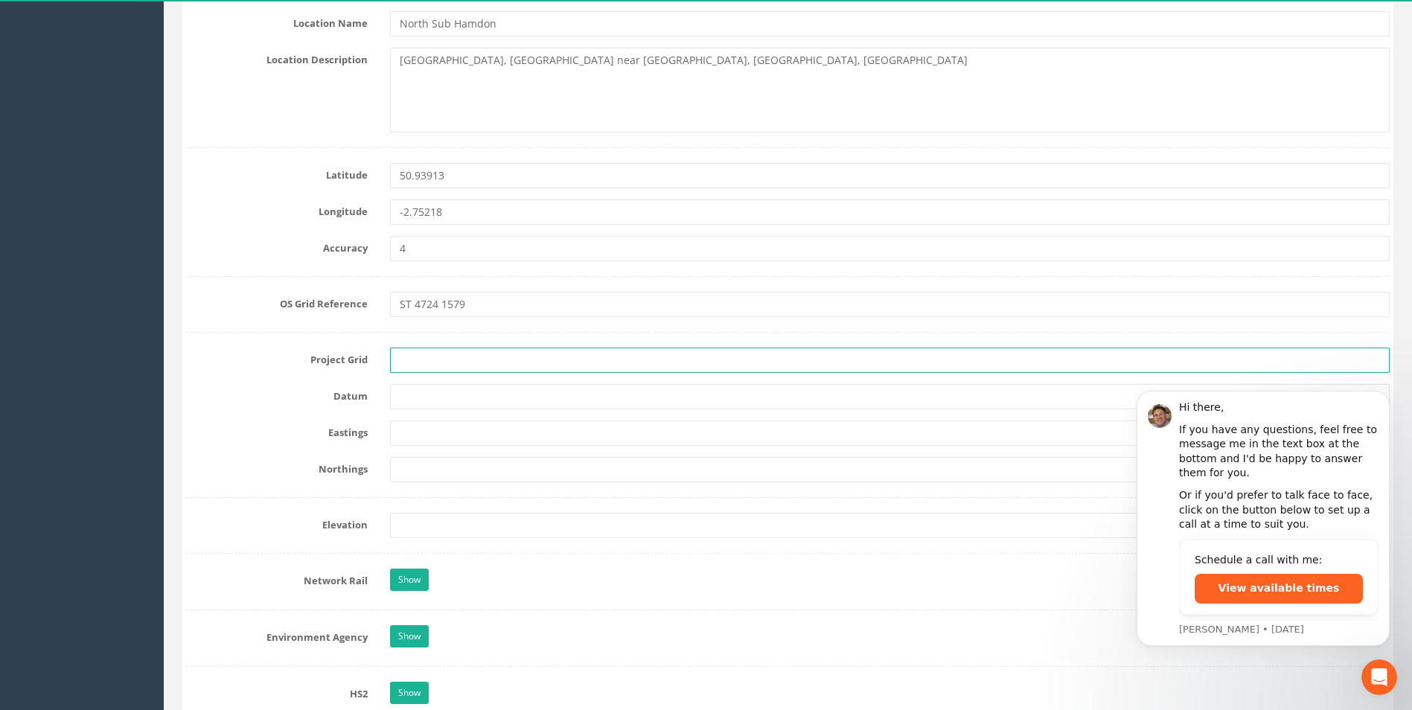
scroll to position [819, 0]
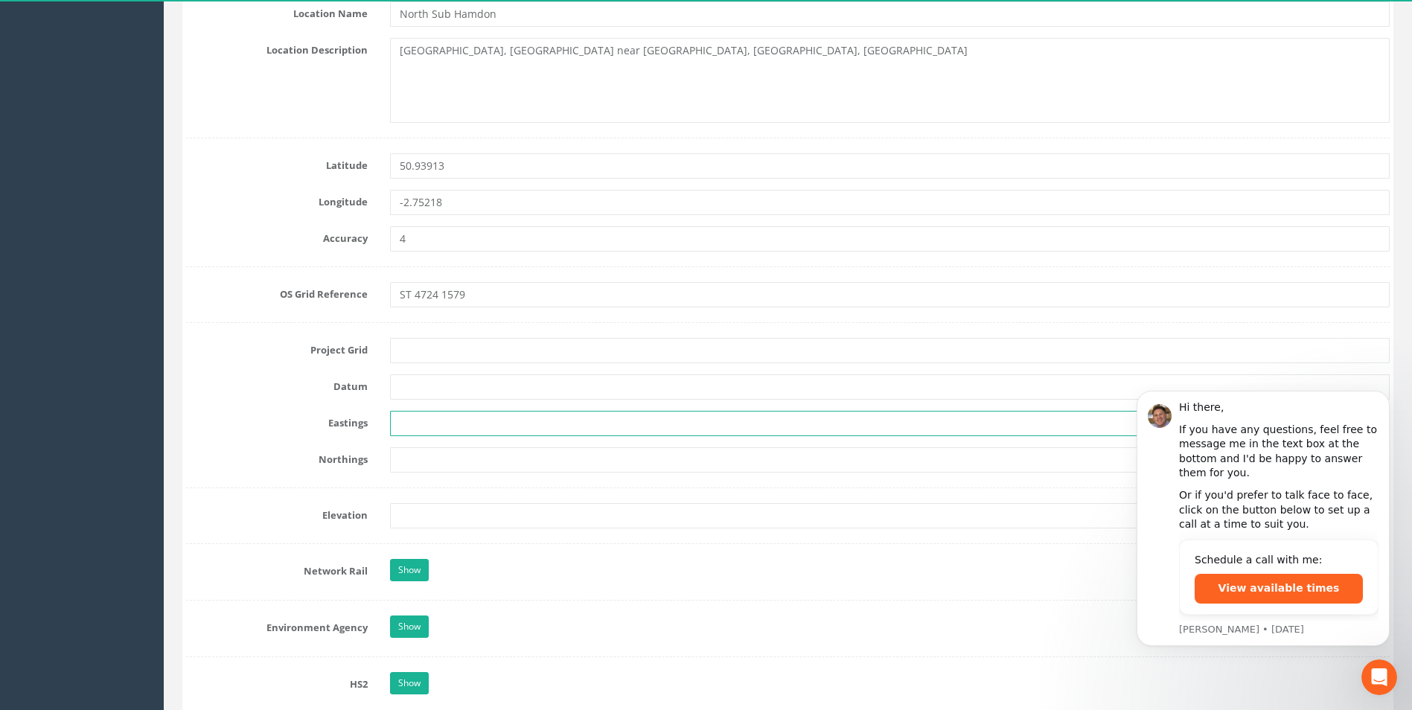
click at [451, 416] on input "text" at bounding box center [890, 423] width 1000 height 25
click at [420, 412] on input "text" at bounding box center [890, 423] width 1000 height 25
paste input "347247.237"
type input "347247.237"
click at [439, 459] on input "text" at bounding box center [890, 459] width 1000 height 25
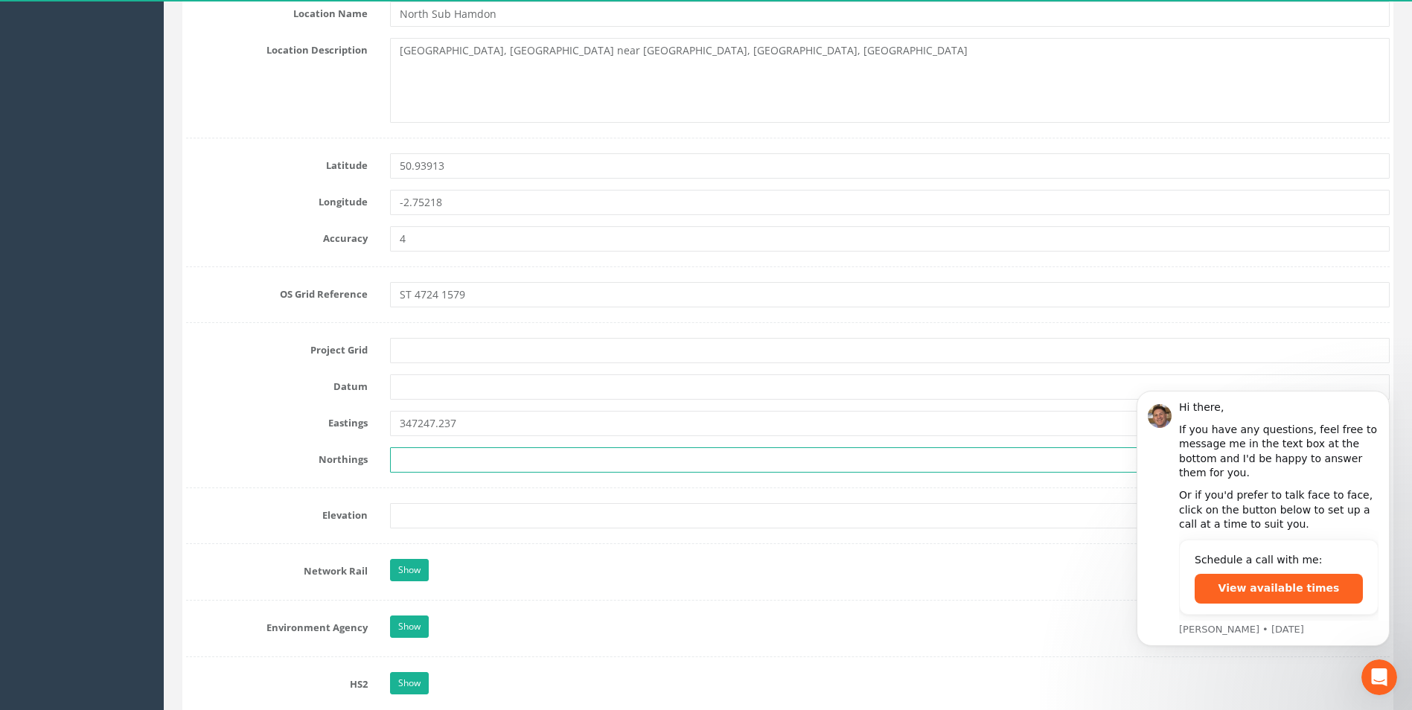
click at [441, 471] on input "text" at bounding box center [890, 459] width 1000 height 25
paste input "115786.096"
type input "115786.096"
click at [430, 506] on input "text" at bounding box center [890, 515] width 1000 height 25
click at [421, 527] on input "text" at bounding box center [890, 515] width 1000 height 25
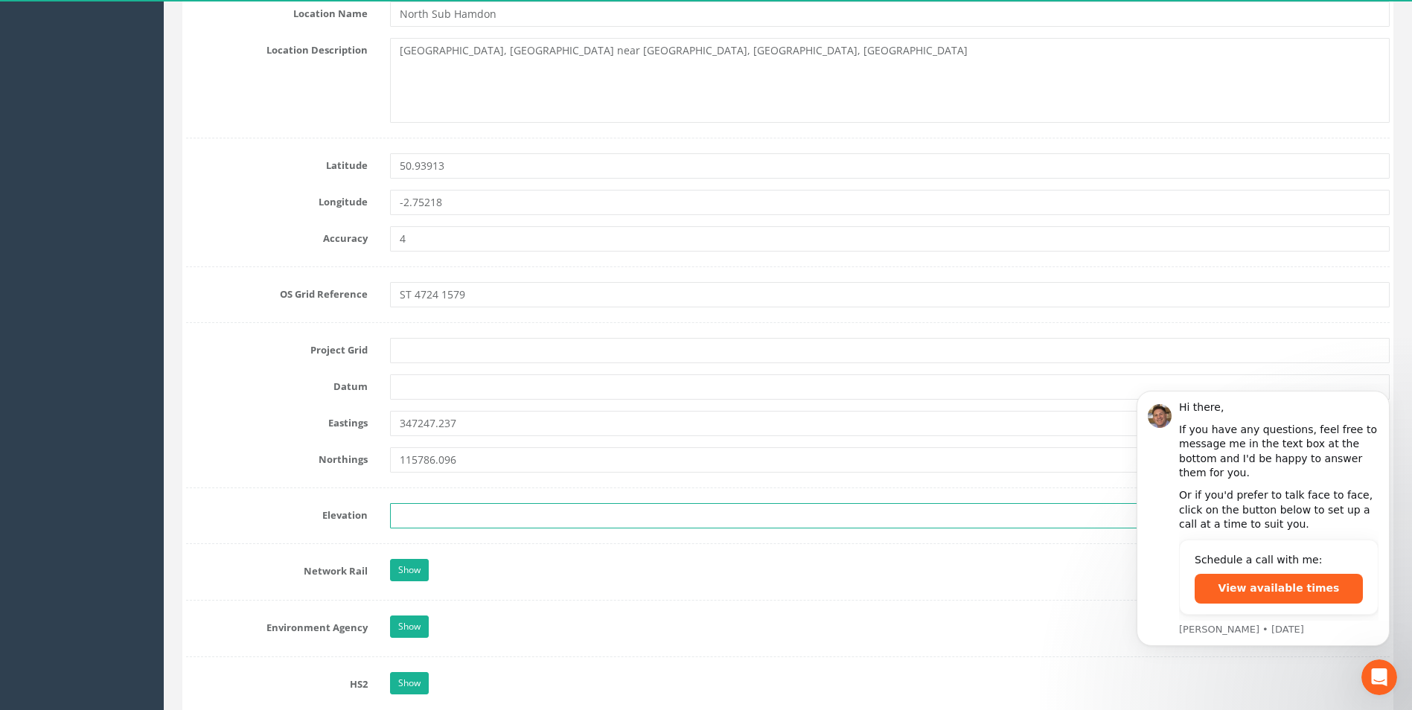
paste input "31.8535"
type input "31.854"
click at [526, 597] on form "Cancel Save Delete Job Number 25AEG12730 Job Number Suffix Survey Date [DATE] I…" at bounding box center [788, 500] width 1204 height 2270
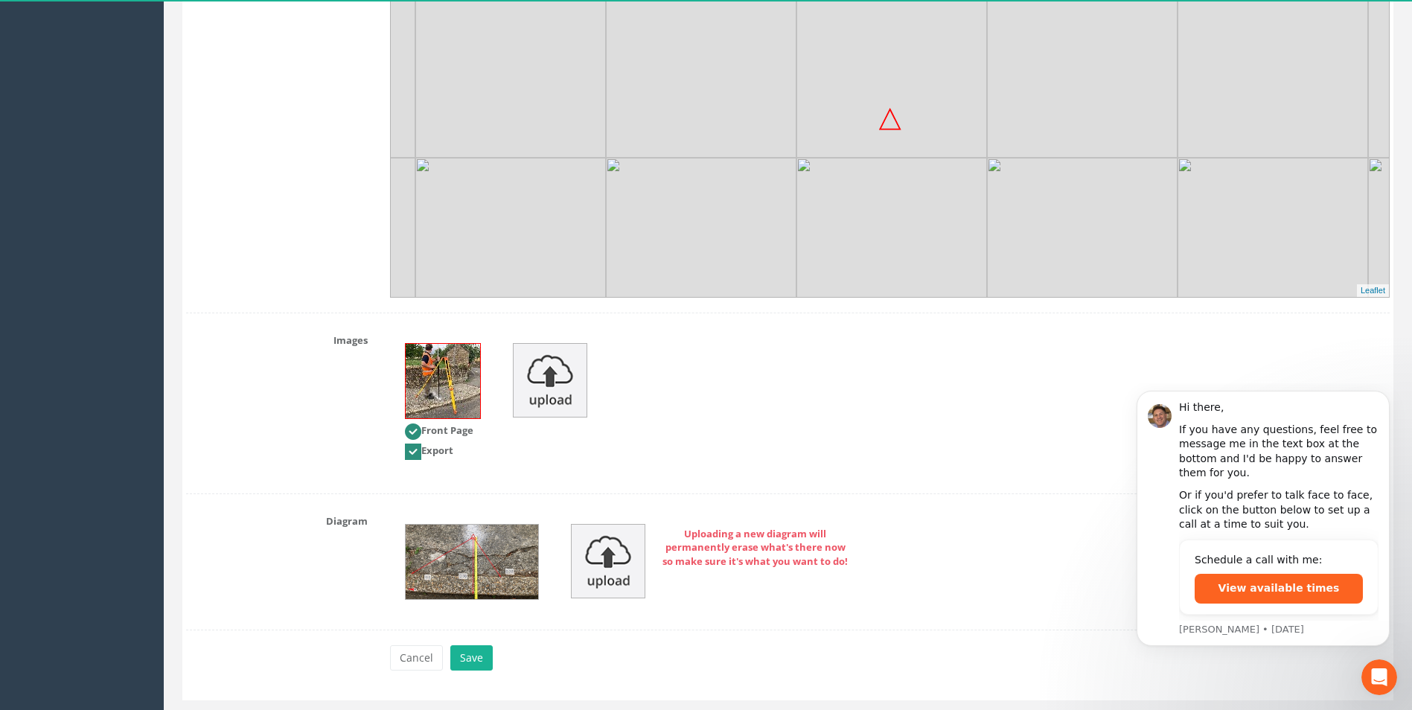
scroll to position [1787, 0]
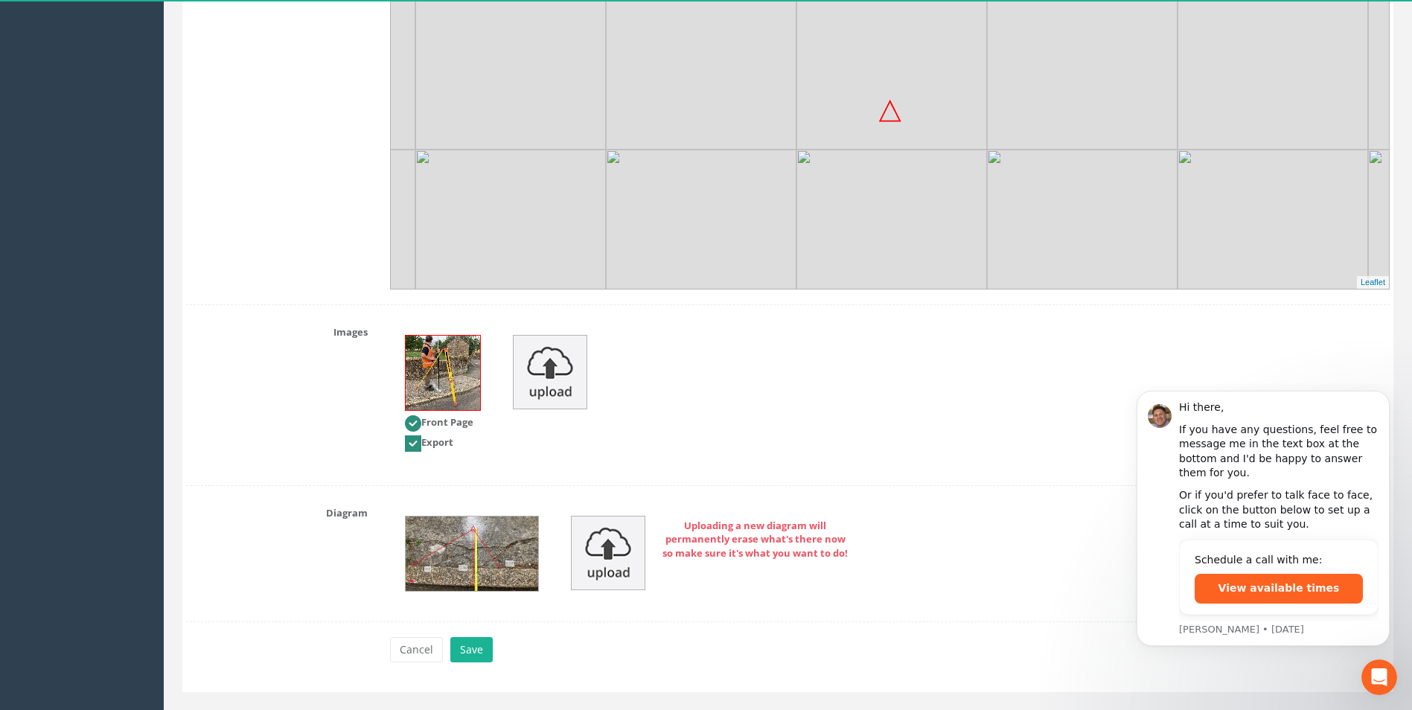
click at [482, 556] on img at bounding box center [472, 554] width 133 height 74
click at [461, 555] on img at bounding box center [472, 554] width 133 height 74
click at [473, 645] on button "Save" at bounding box center [471, 649] width 42 height 25
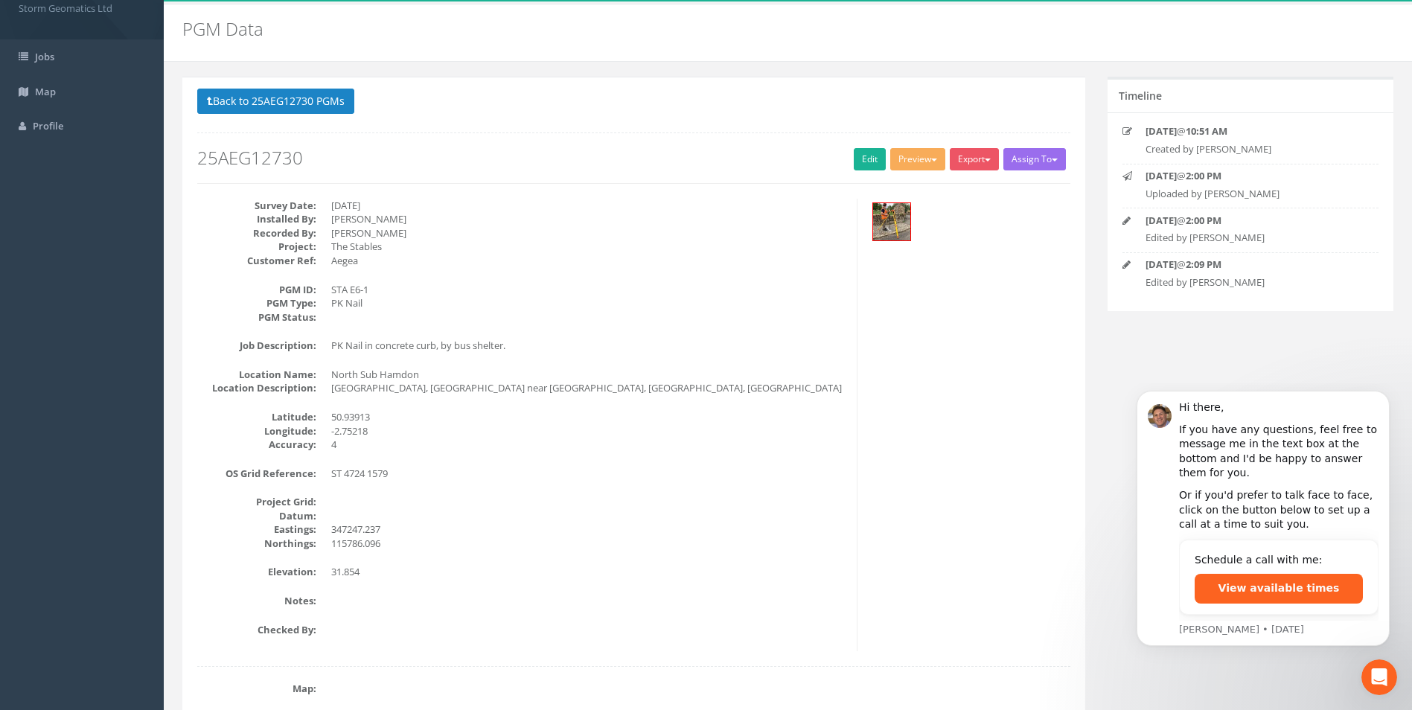
scroll to position [0, 0]
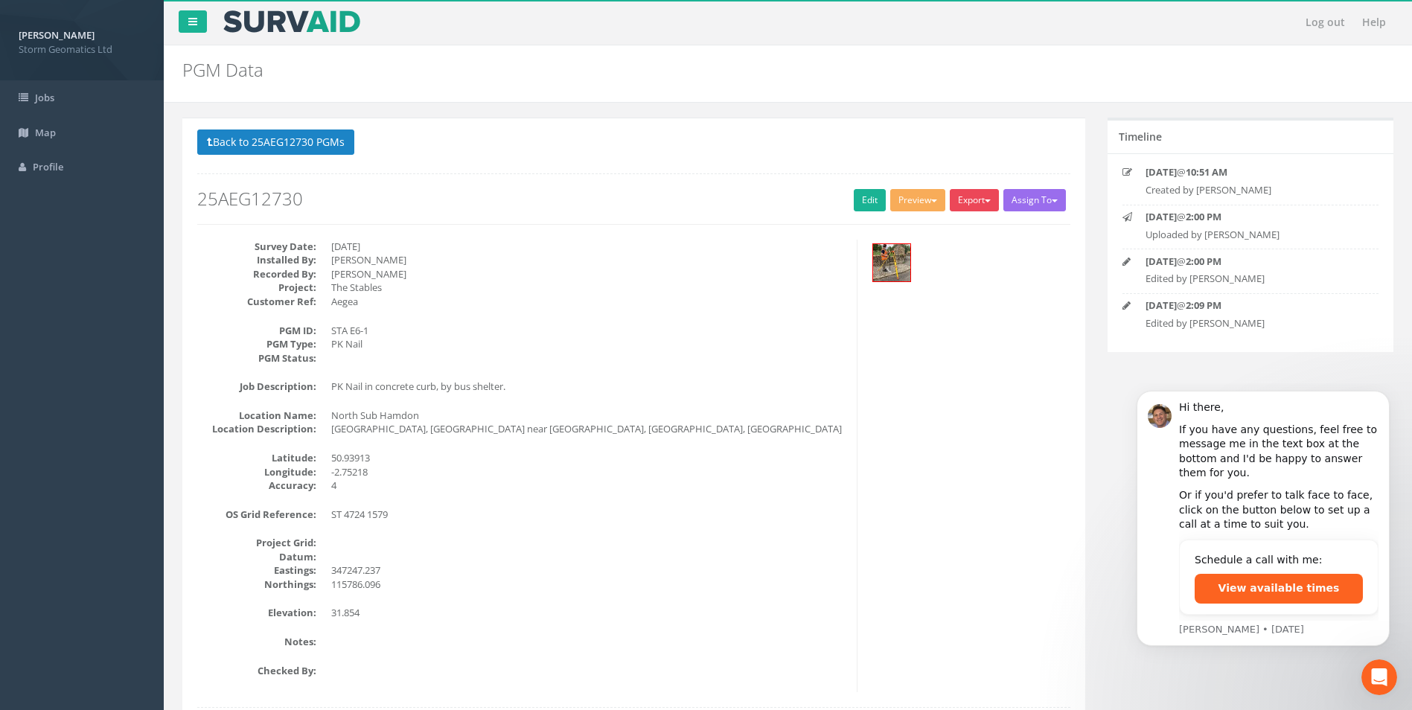
click at [981, 202] on button "Export" at bounding box center [974, 200] width 49 height 22
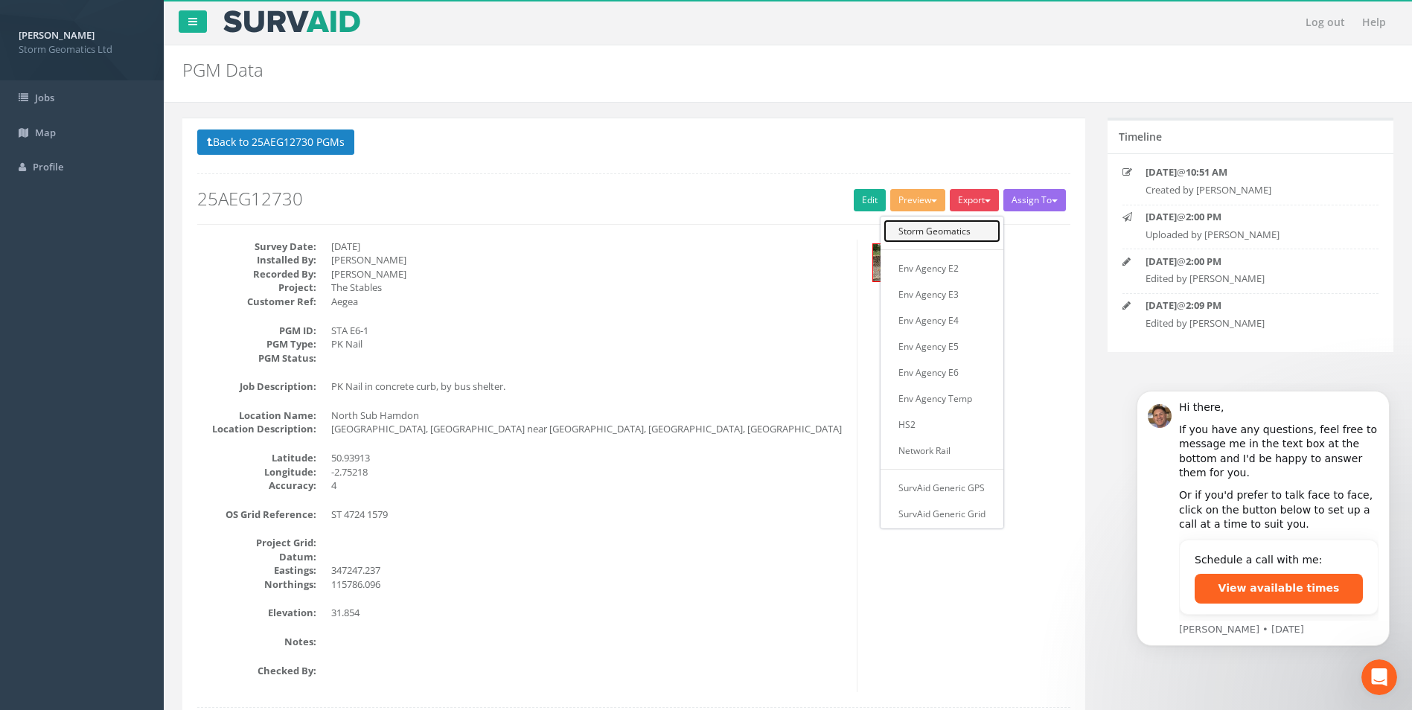
click at [949, 233] on link "Storm Geomatics" at bounding box center [942, 231] width 117 height 23
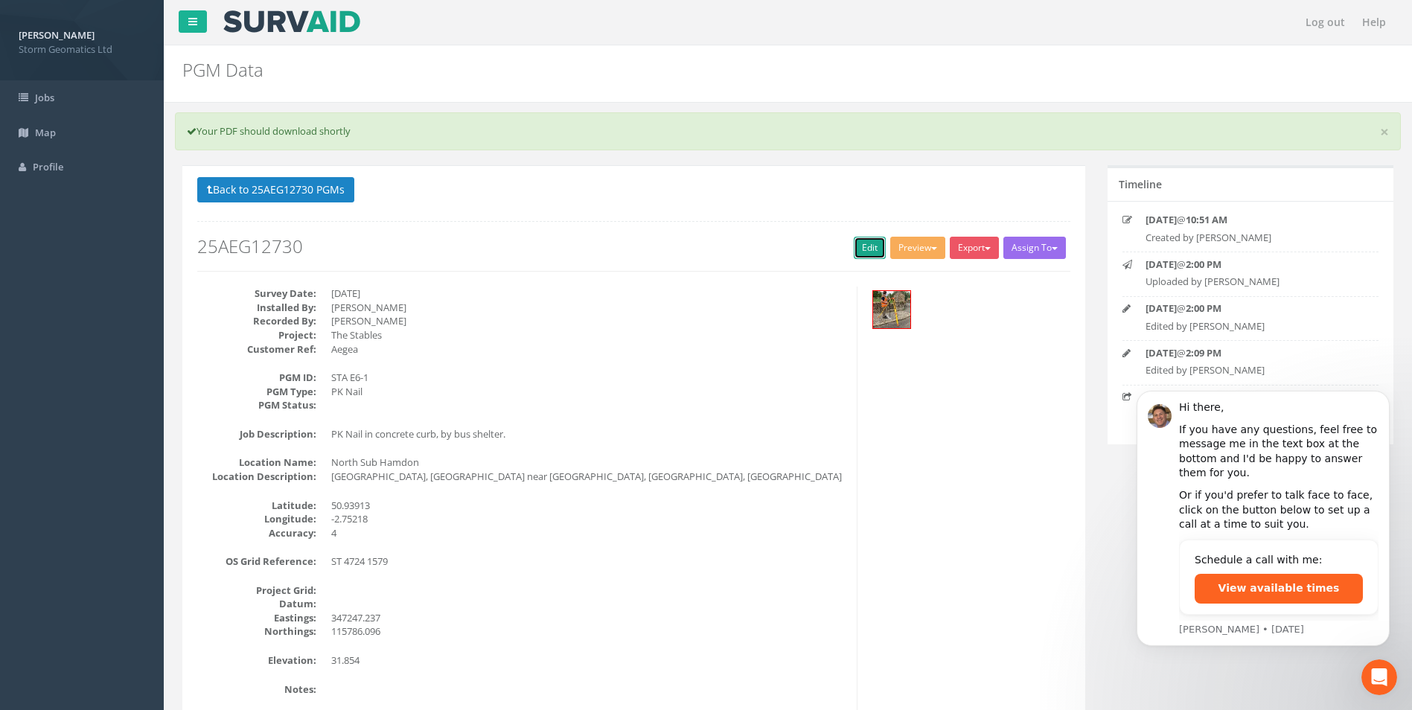
click at [854, 247] on link "Edit" at bounding box center [870, 248] width 32 height 22
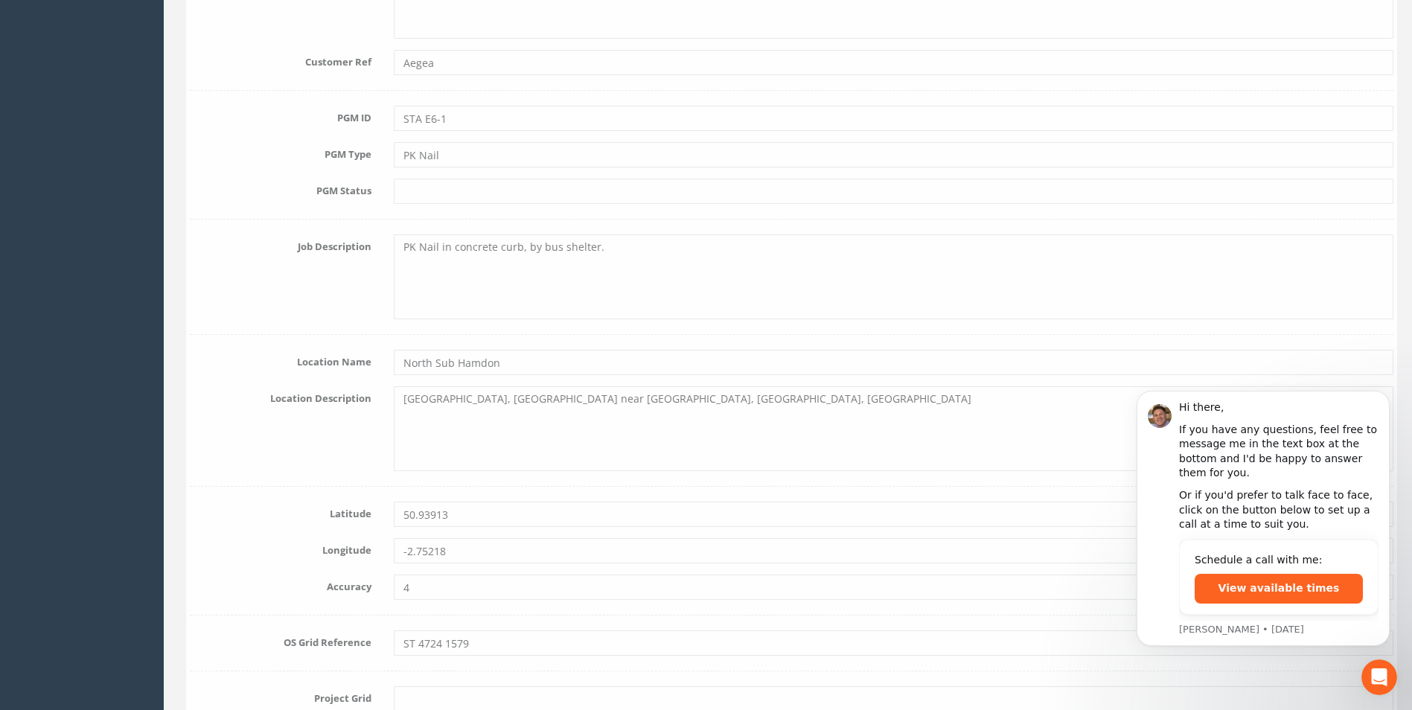
scroll to position [376, 0]
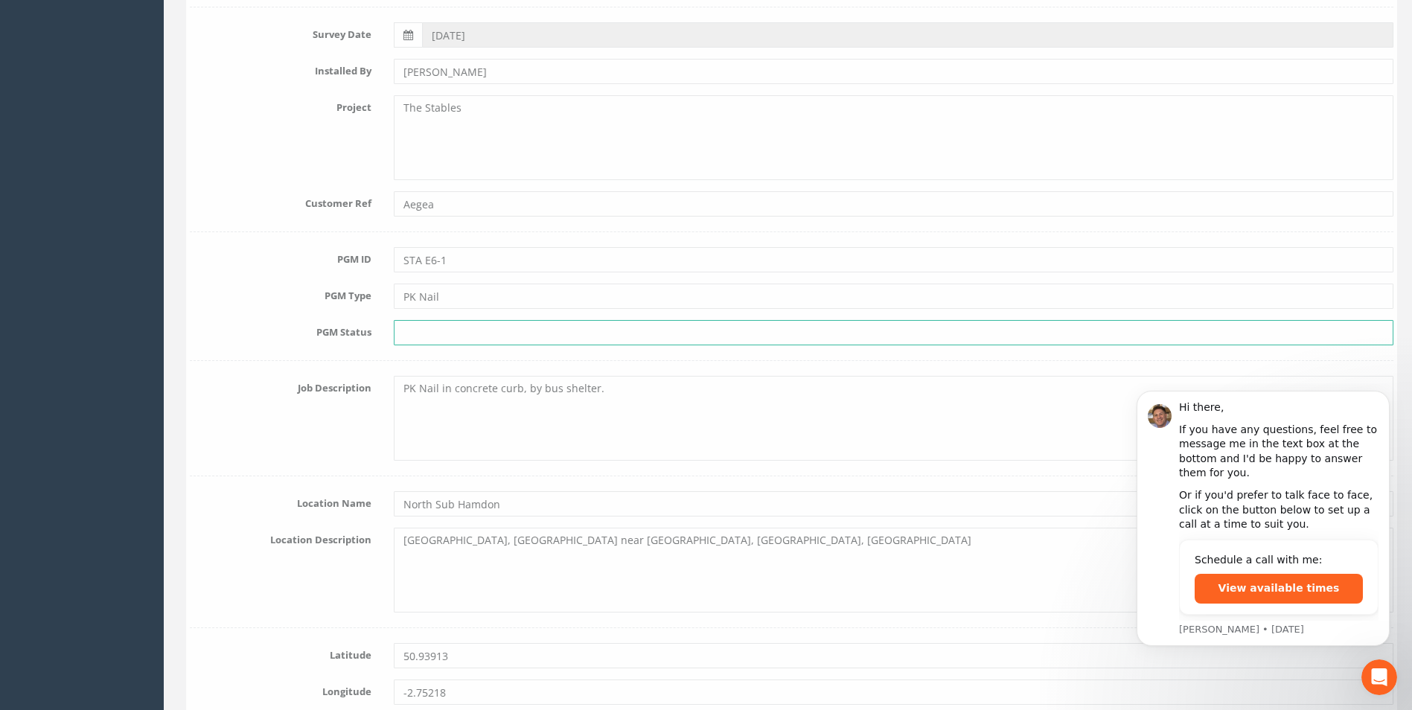
click at [469, 328] on input "text" at bounding box center [890, 332] width 1000 height 25
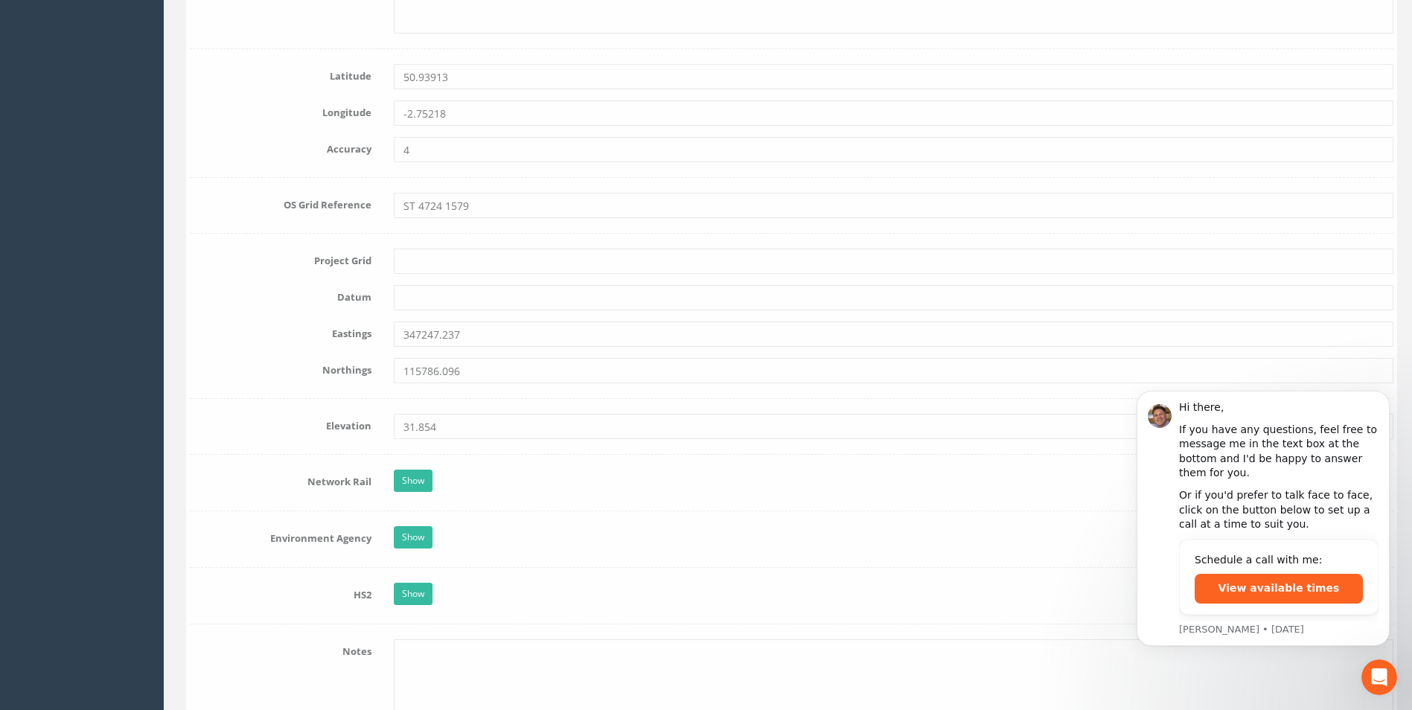
scroll to position [972, 0]
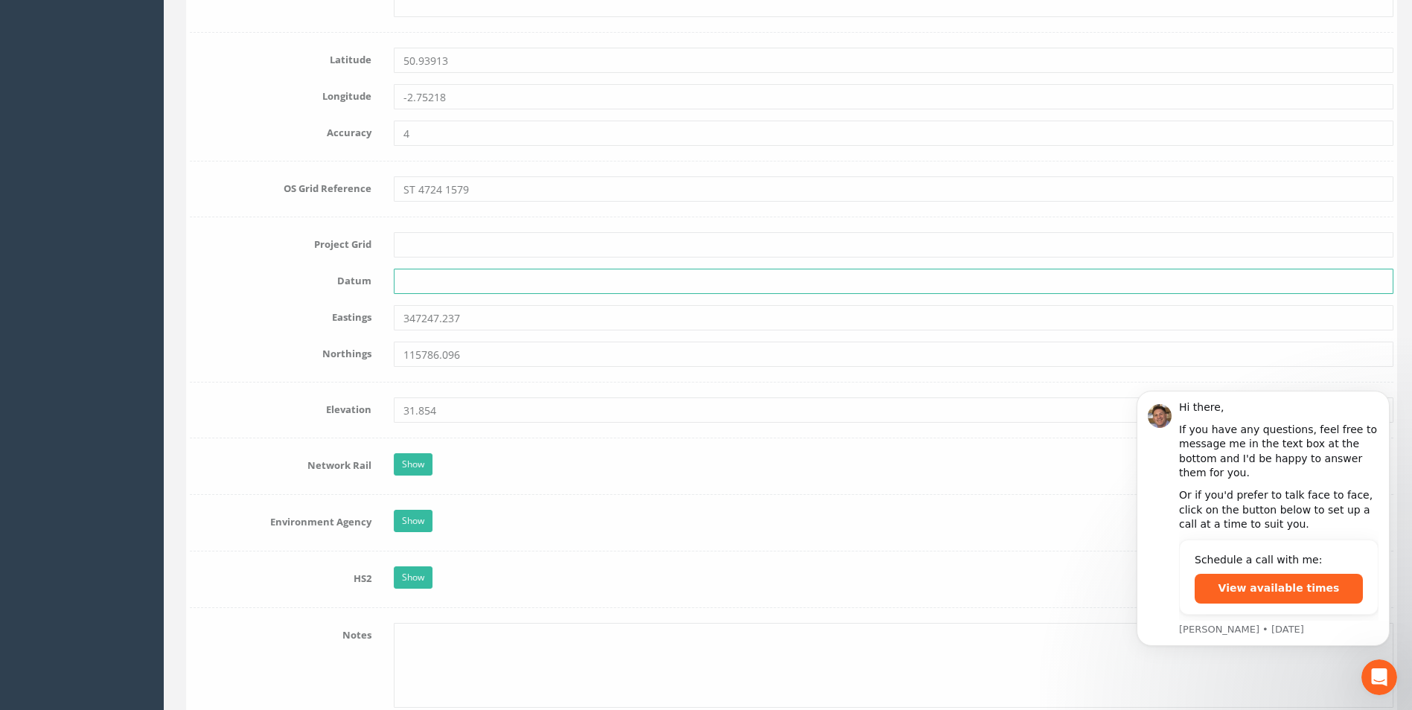
click at [452, 288] on input "text" at bounding box center [890, 281] width 1000 height 25
click at [466, 255] on input "text" at bounding box center [890, 244] width 1000 height 25
click at [385, 279] on div at bounding box center [890, 281] width 1022 height 25
click at [395, 284] on input "text" at bounding box center [890, 281] width 1000 height 25
type input "Newlyn"
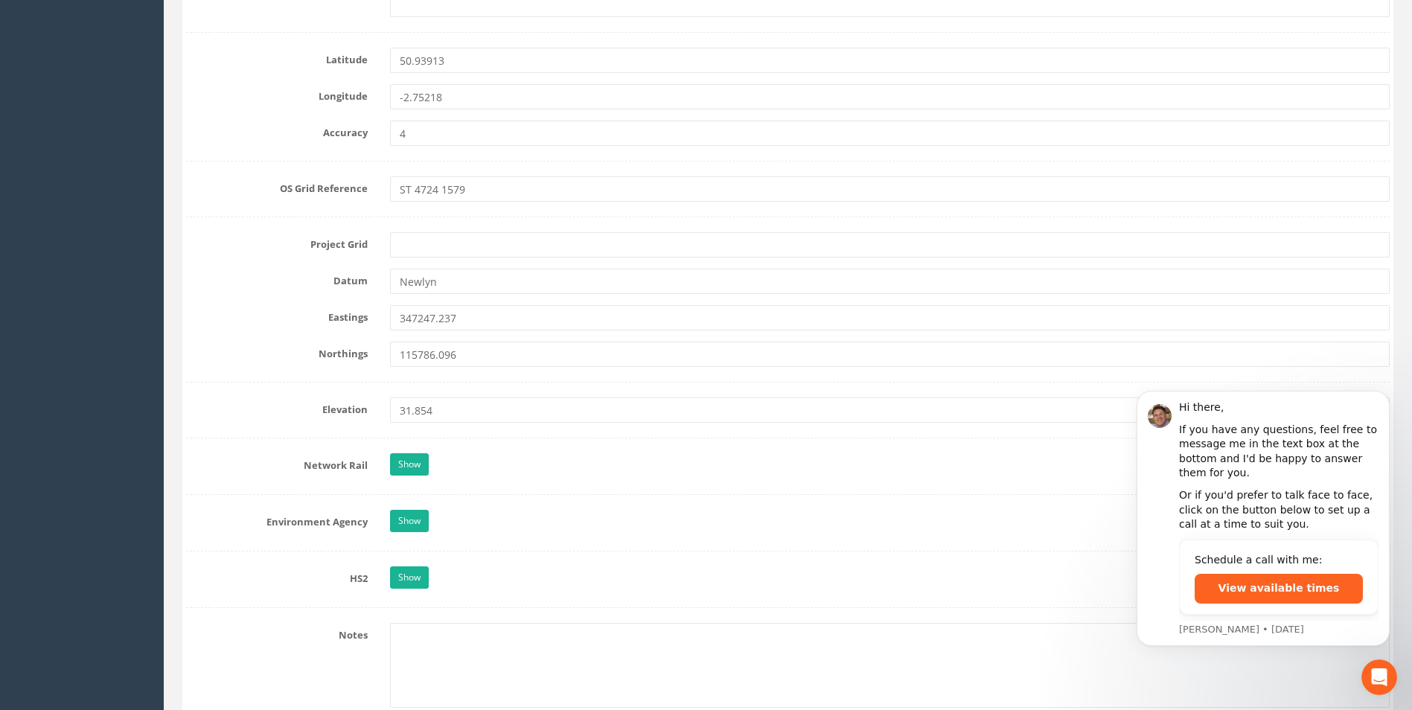
click at [608, 442] on form "Cancel Save Delete Job Number 25AEG12730 Job Number Suffix Survey Date [DATE] I…" at bounding box center [788, 394] width 1204 height 2270
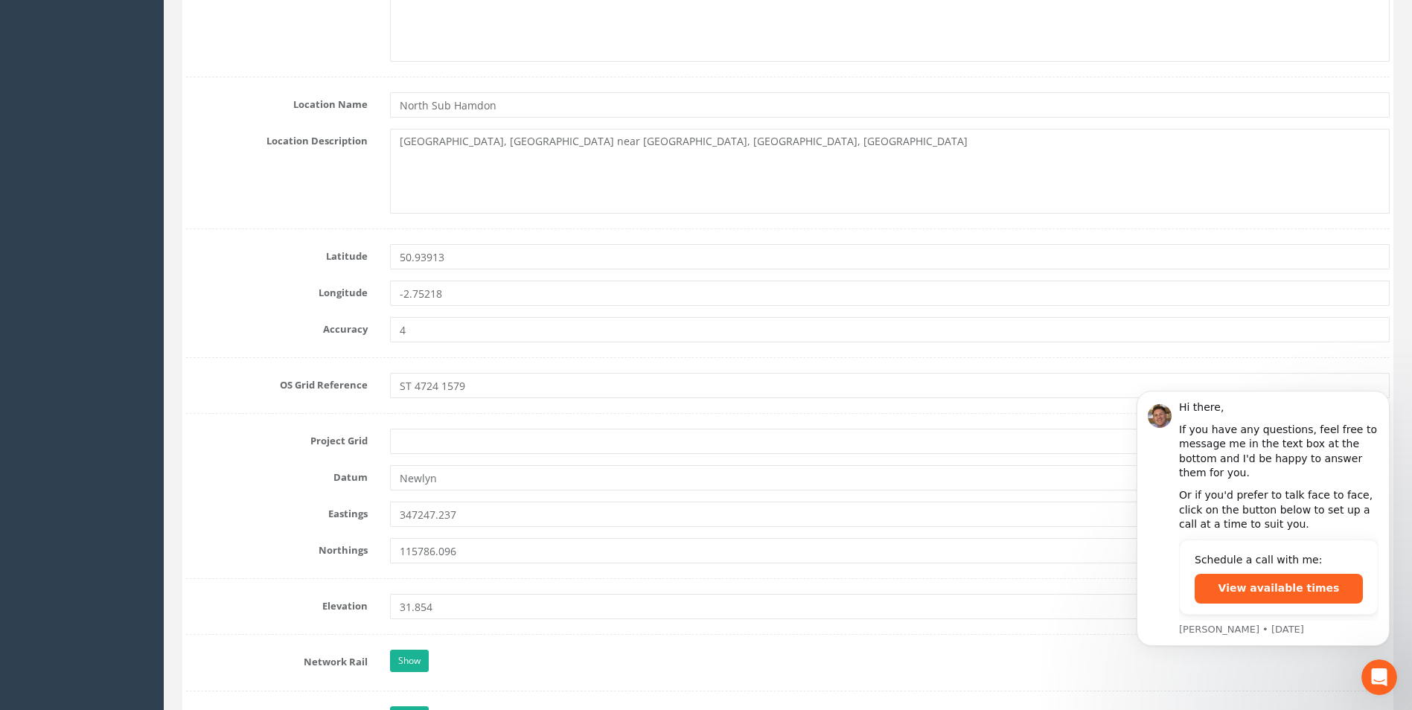
scroll to position [748, 0]
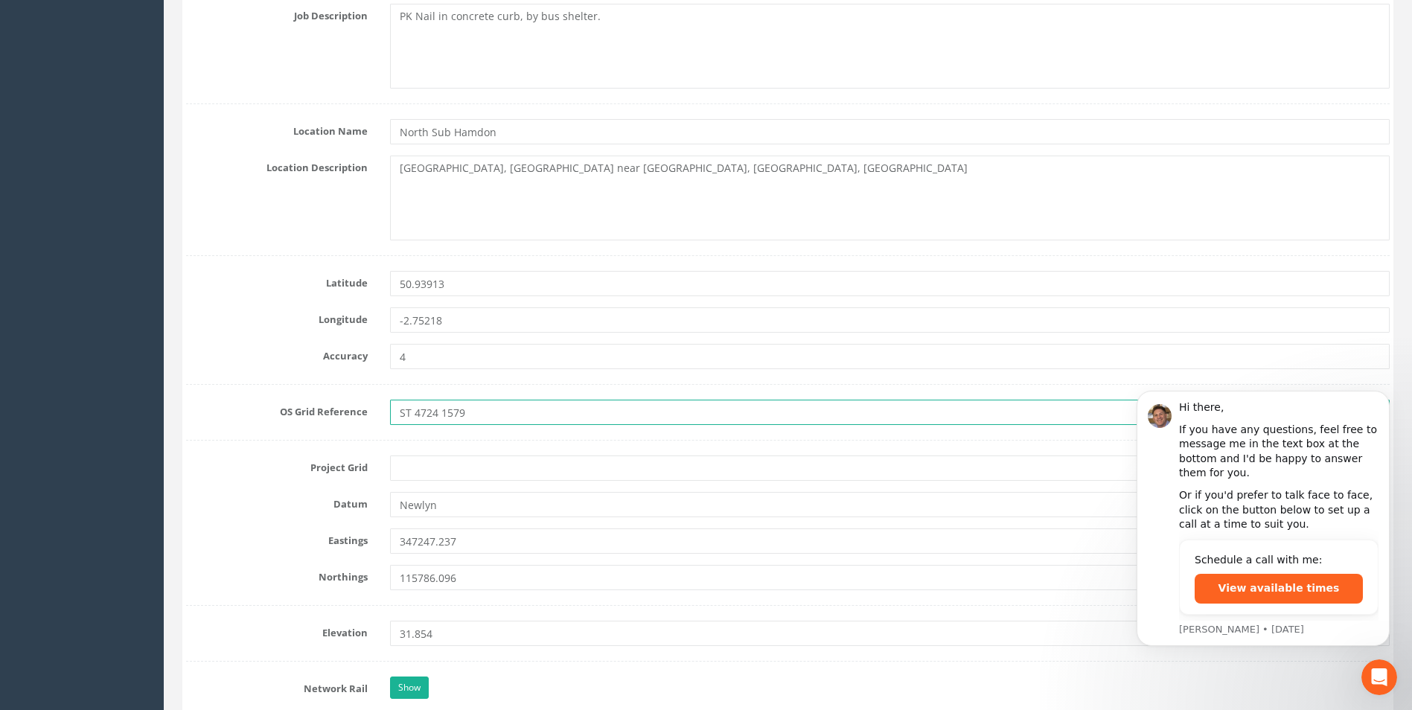
click at [437, 418] on input "ST 4724 1579" at bounding box center [890, 412] width 1000 height 25
click at [468, 411] on input "ST 7247 1579" at bounding box center [890, 412] width 1000 height 25
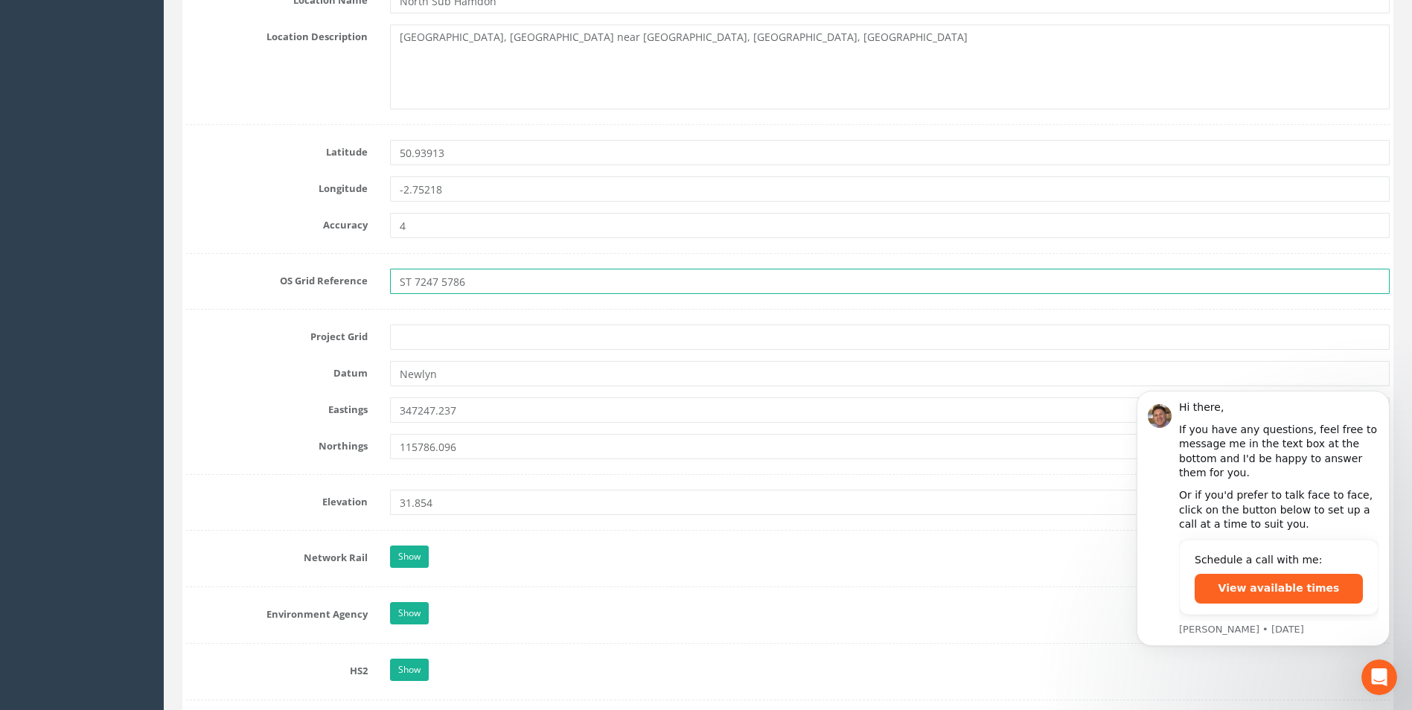
scroll to position [897, 0]
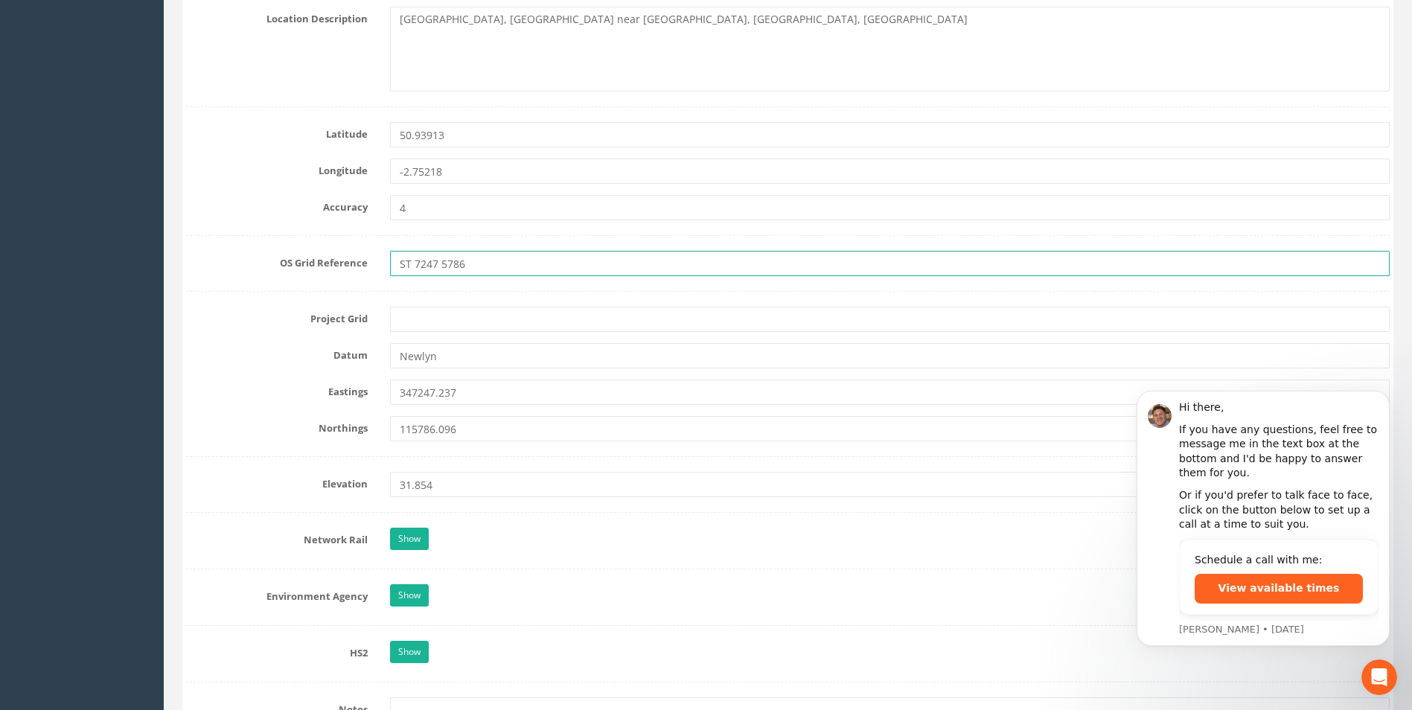
type input "ST 7247 5786"
click at [316, 364] on div "Datum Newlyn" at bounding box center [788, 355] width 1226 height 25
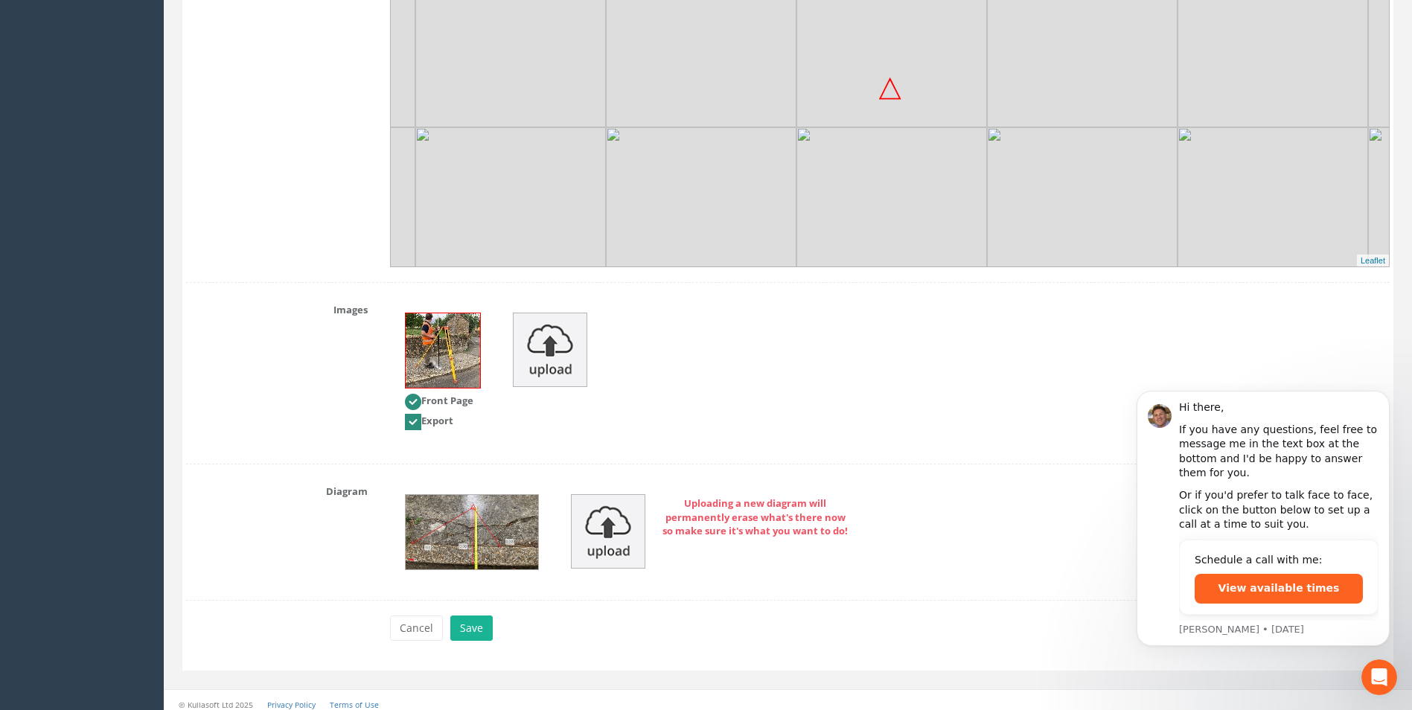
scroll to position [1865, 0]
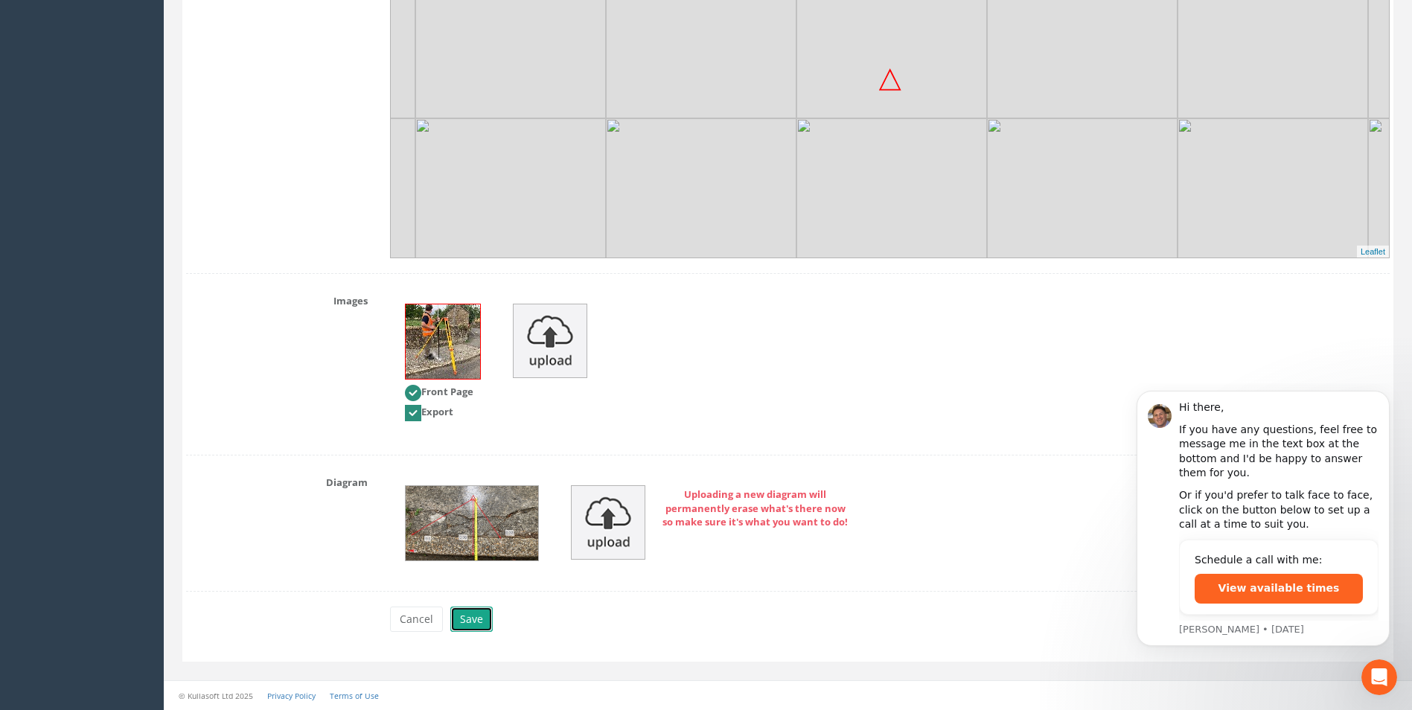
click at [472, 622] on button "Save" at bounding box center [471, 619] width 42 height 25
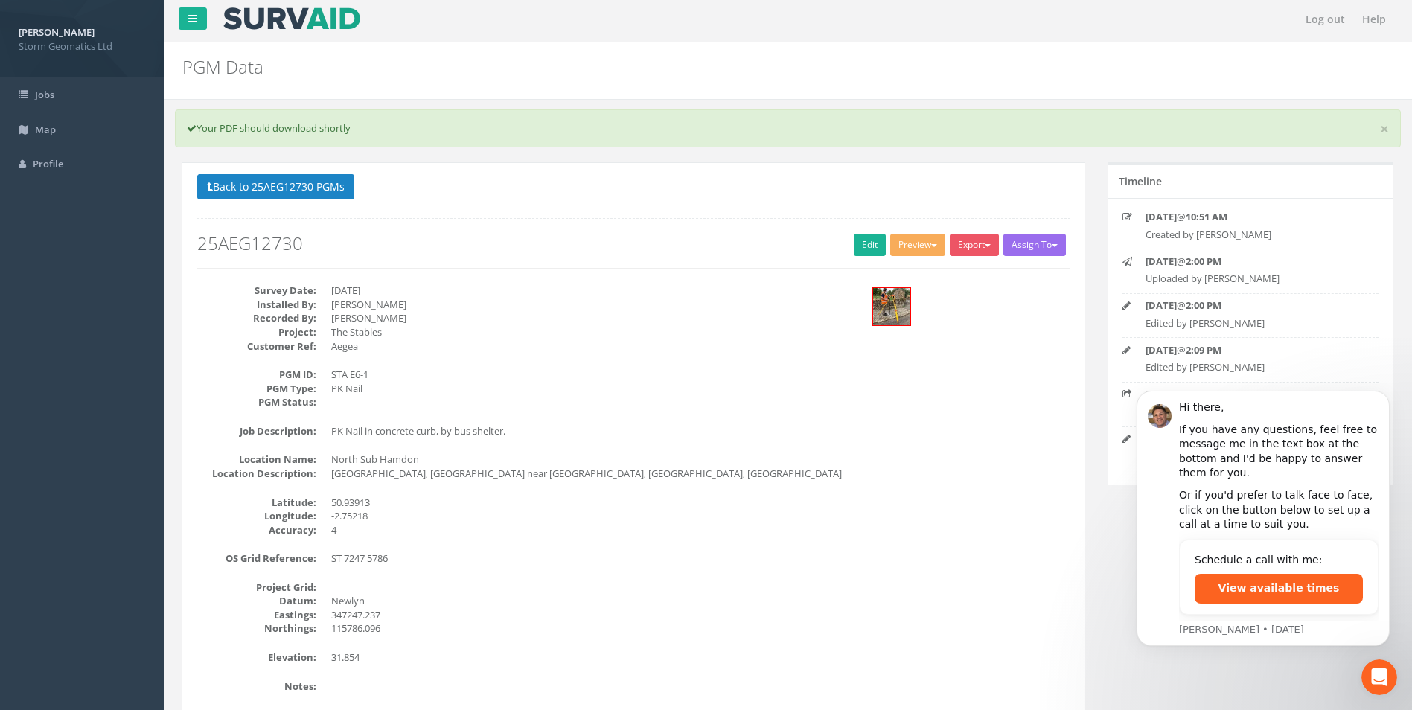
scroll to position [0, 0]
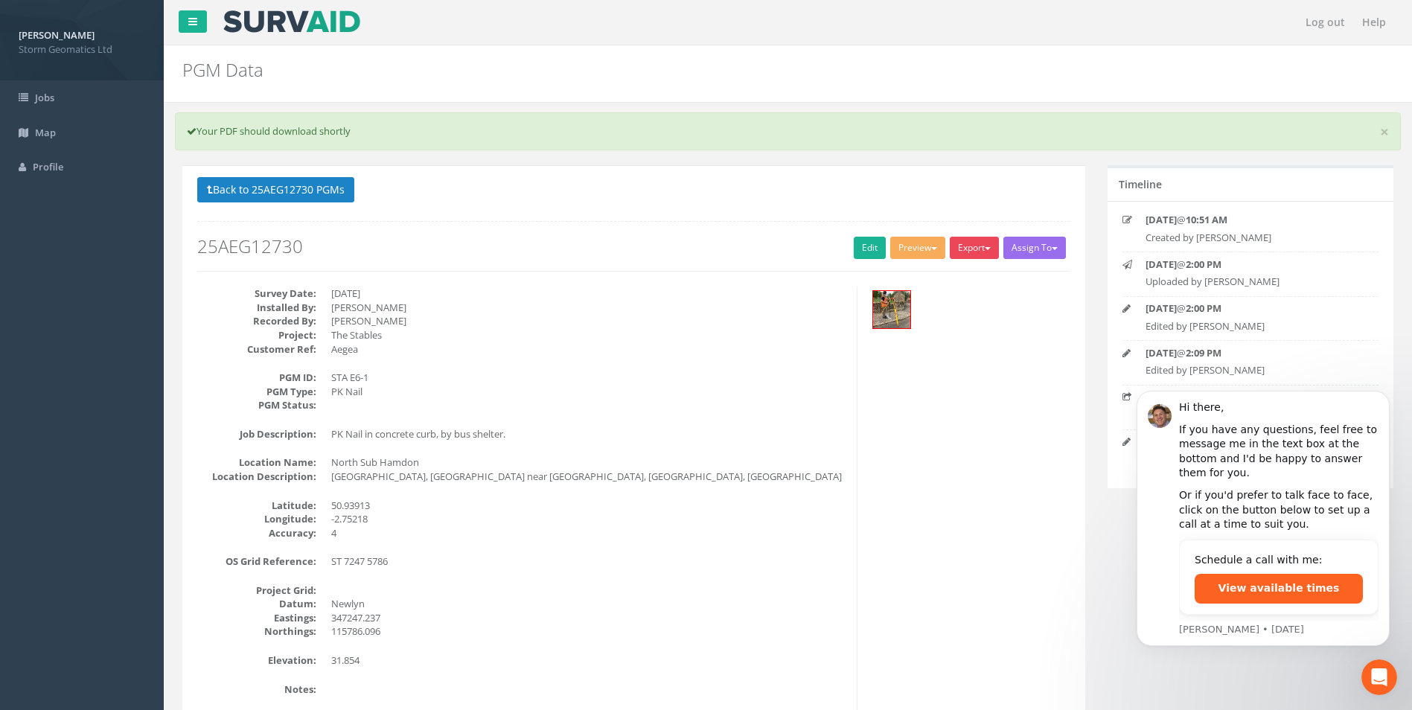
click at [980, 249] on button "Export" at bounding box center [974, 248] width 49 height 22
click at [948, 275] on link "Storm Geomatics" at bounding box center [942, 278] width 117 height 23
click at [908, 247] on button "Preview" at bounding box center [917, 248] width 55 height 22
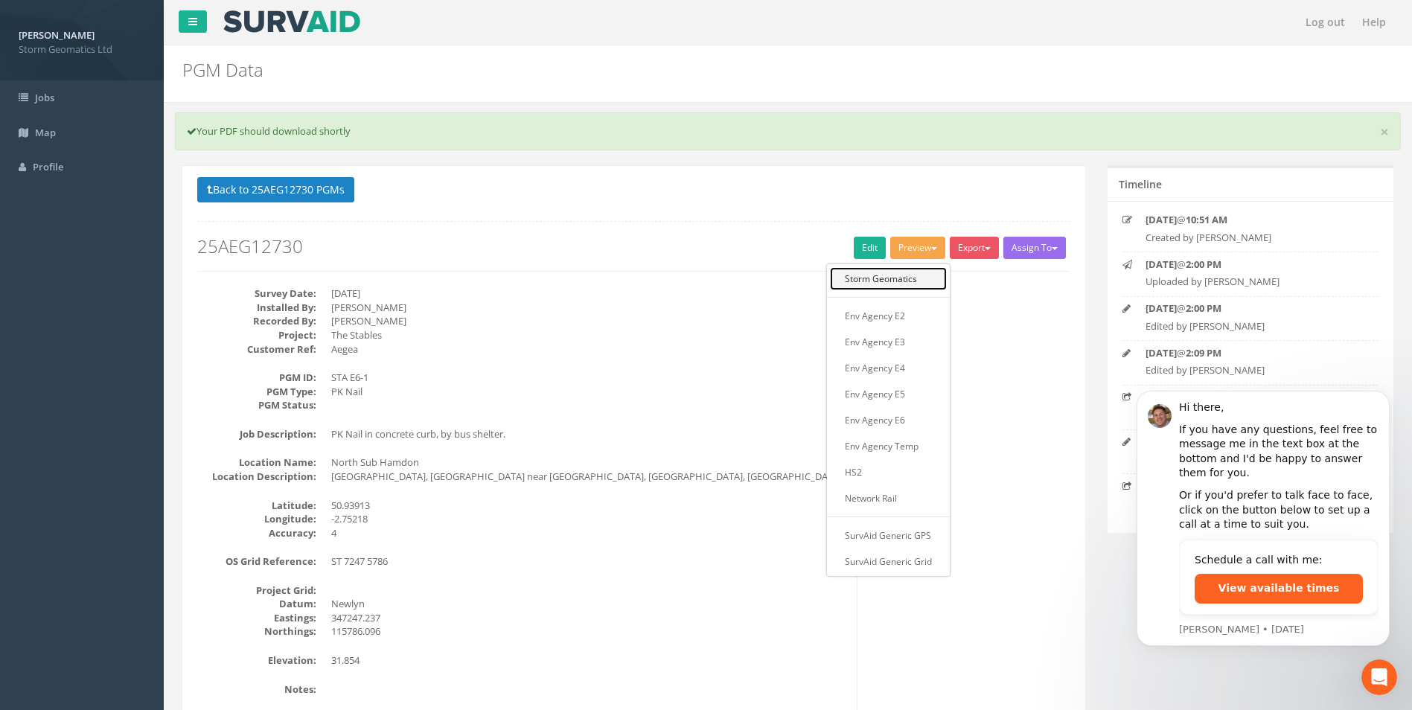
click at [902, 286] on link "Storm Geomatics" at bounding box center [888, 278] width 117 height 23
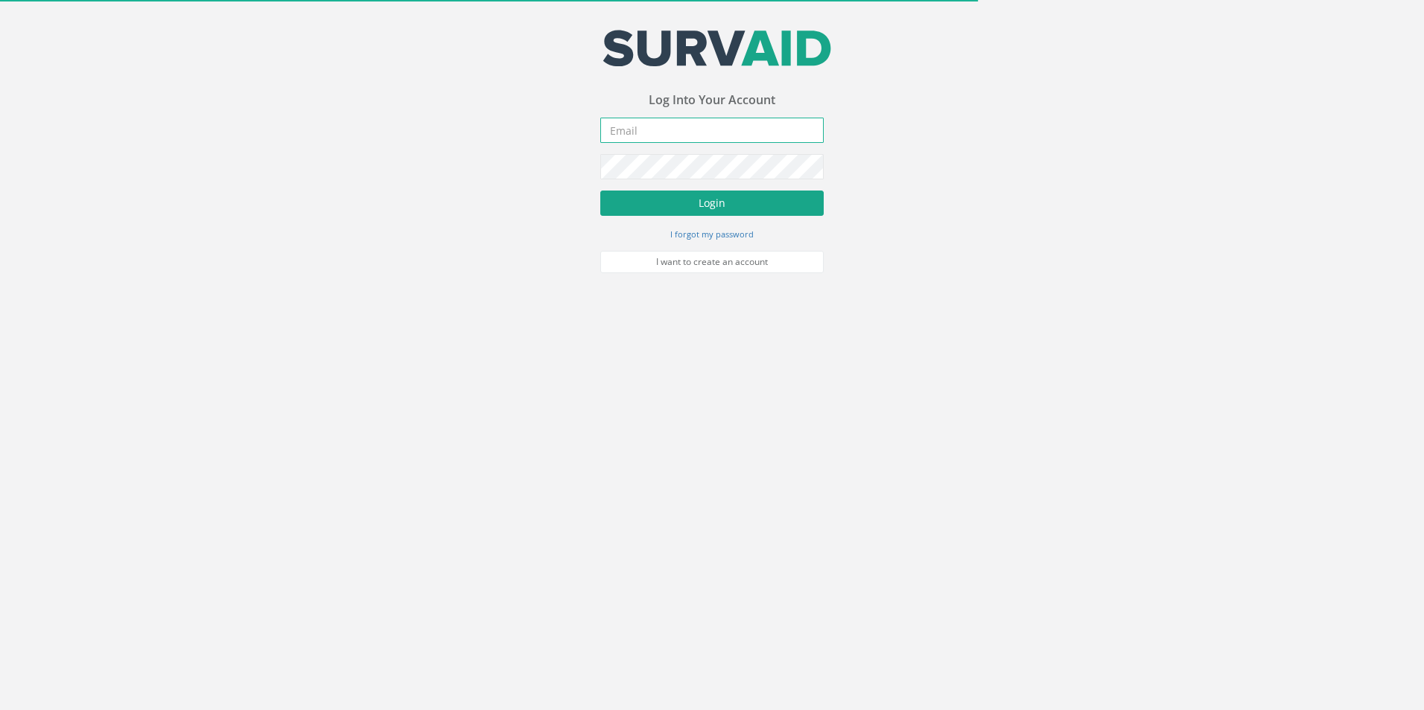
type input "[EMAIL_ADDRESS][DOMAIN_NAME]"
click at [635, 210] on button "Login" at bounding box center [711, 203] width 223 height 25
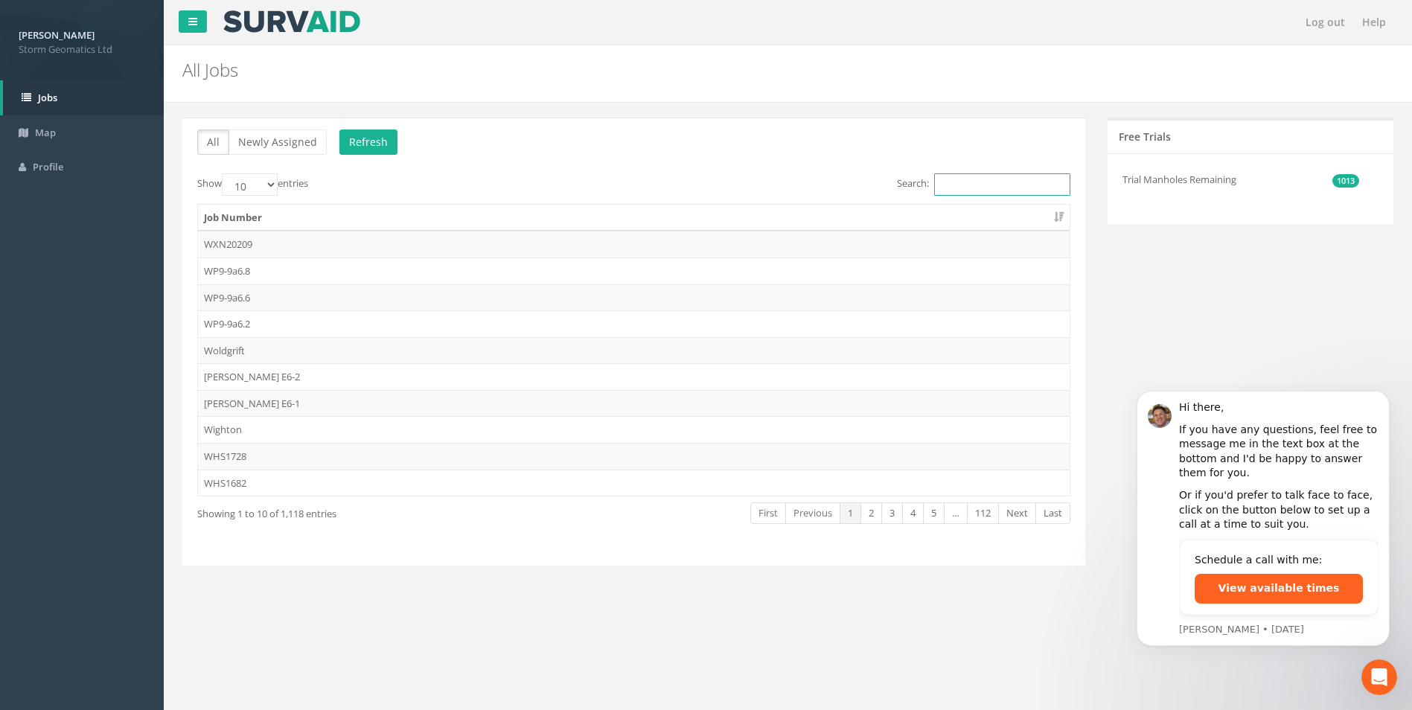
click at [987, 190] on input "Search:" at bounding box center [1002, 184] width 136 height 22
paste input "25AR0012652-"
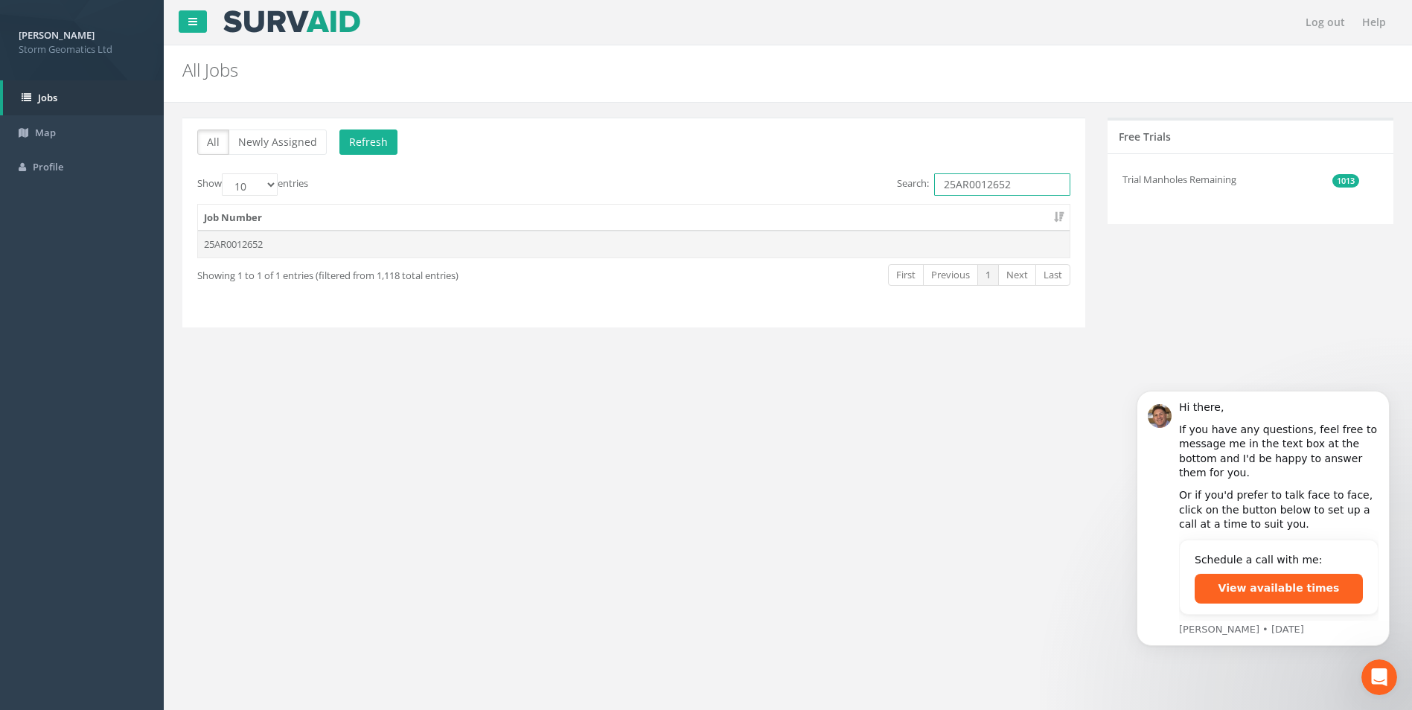
type input "25AR0012652"
click at [812, 246] on td "25AR0012652" at bounding box center [634, 244] width 872 height 27
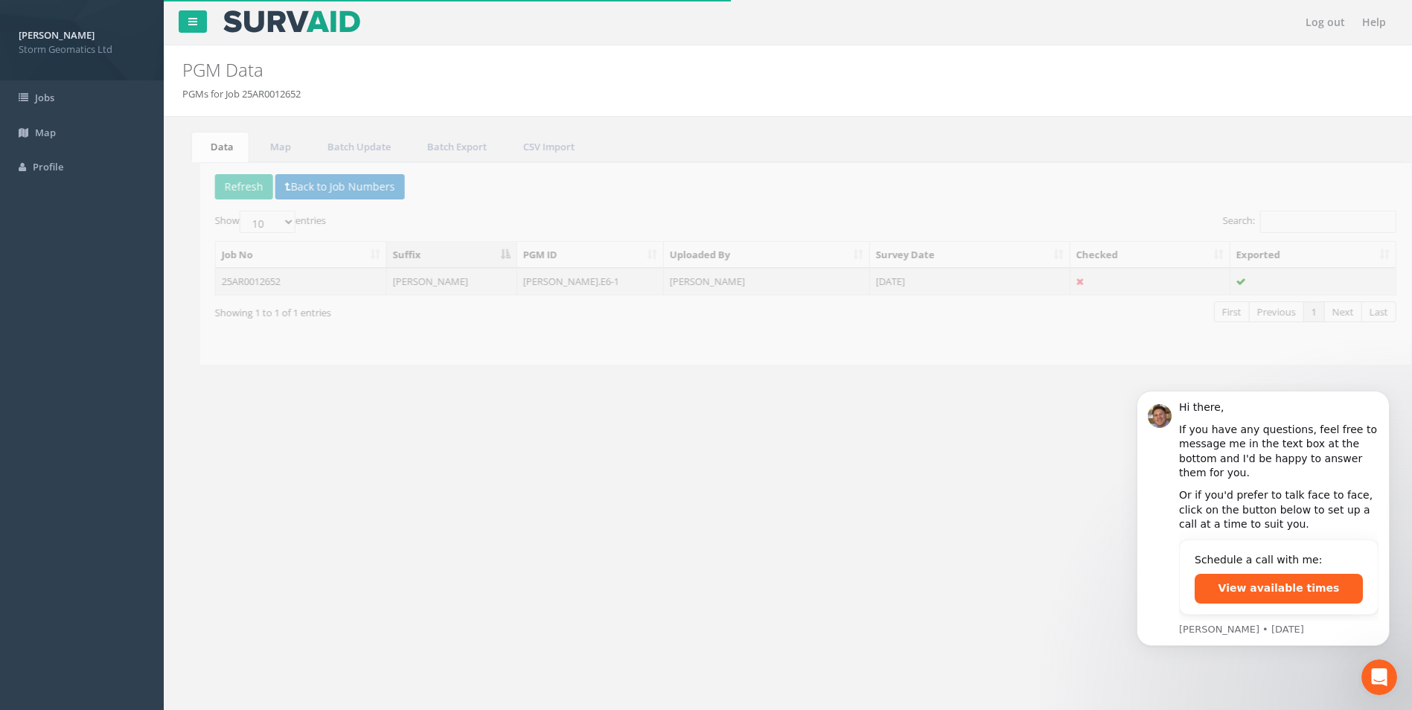
click at [334, 277] on td "25AR0012652" at bounding box center [283, 281] width 171 height 27
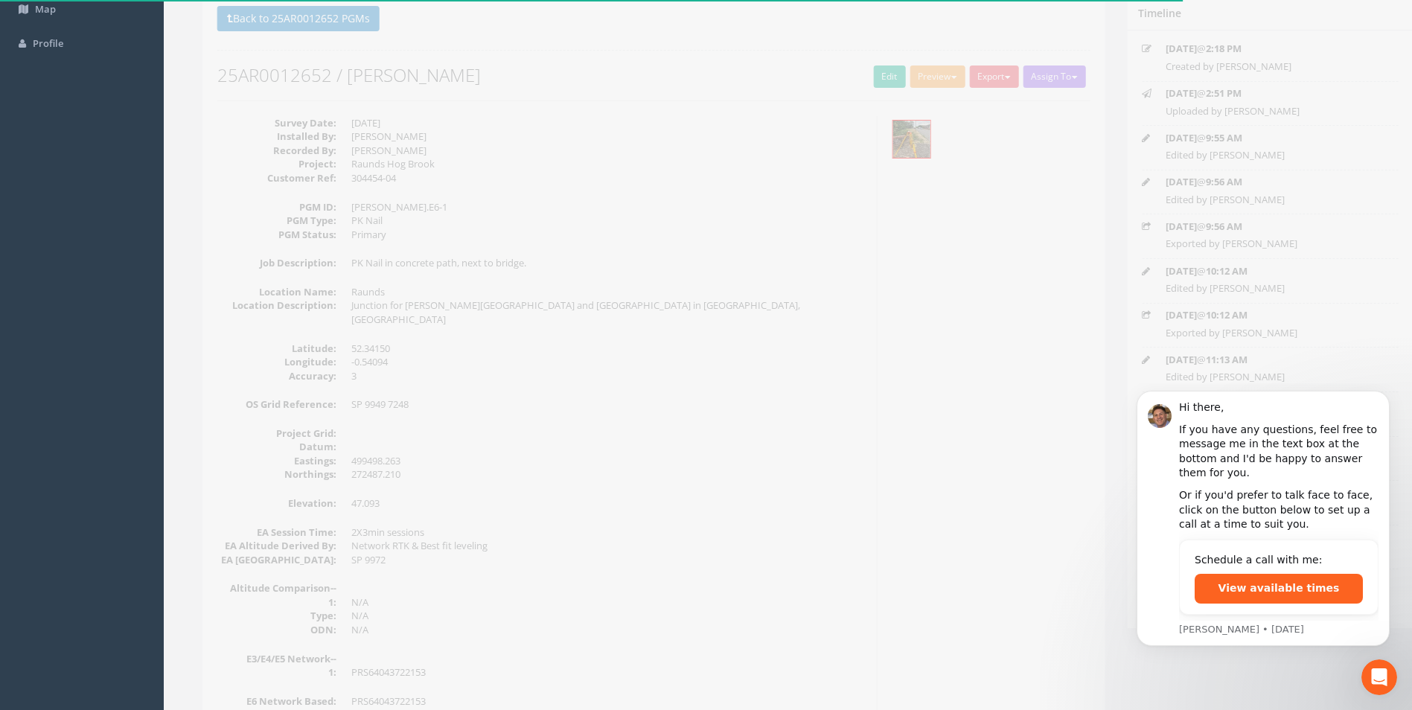
scroll to position [149, 0]
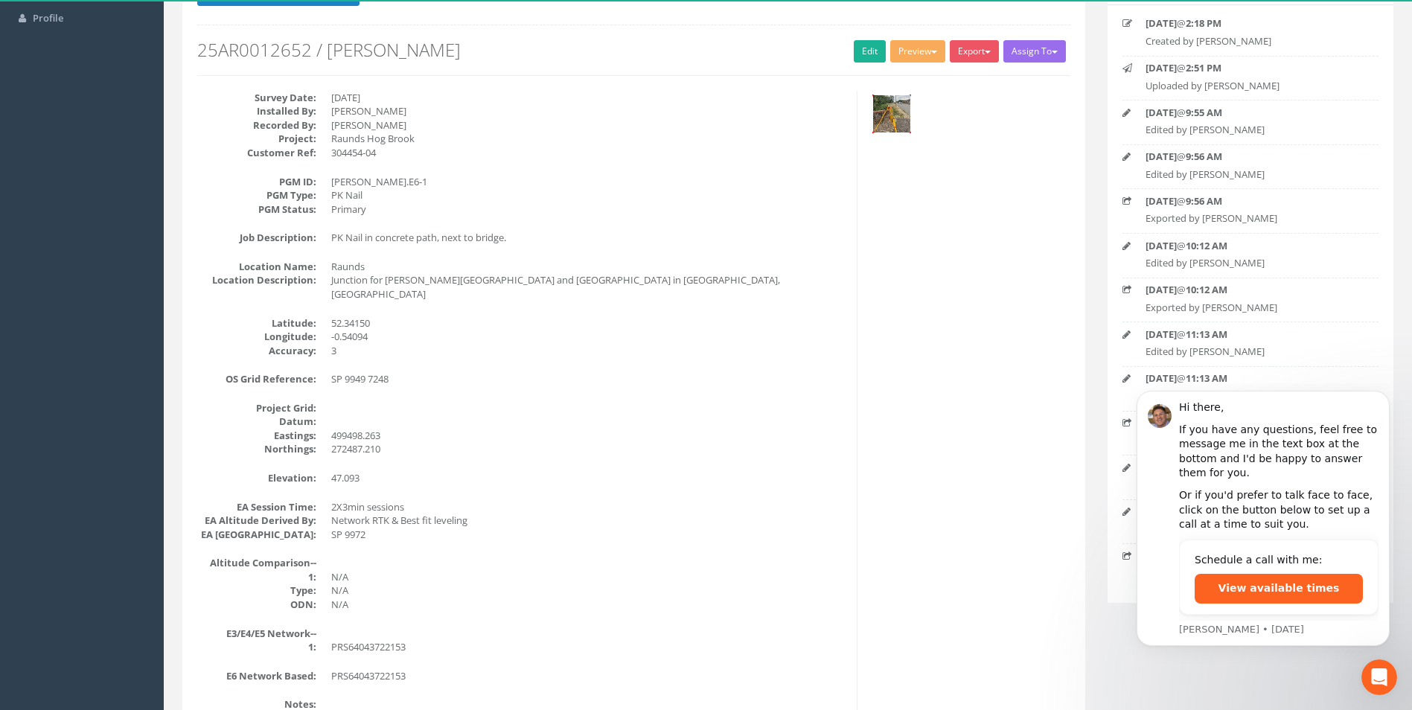
click at [892, 111] on img at bounding box center [891, 113] width 37 height 37
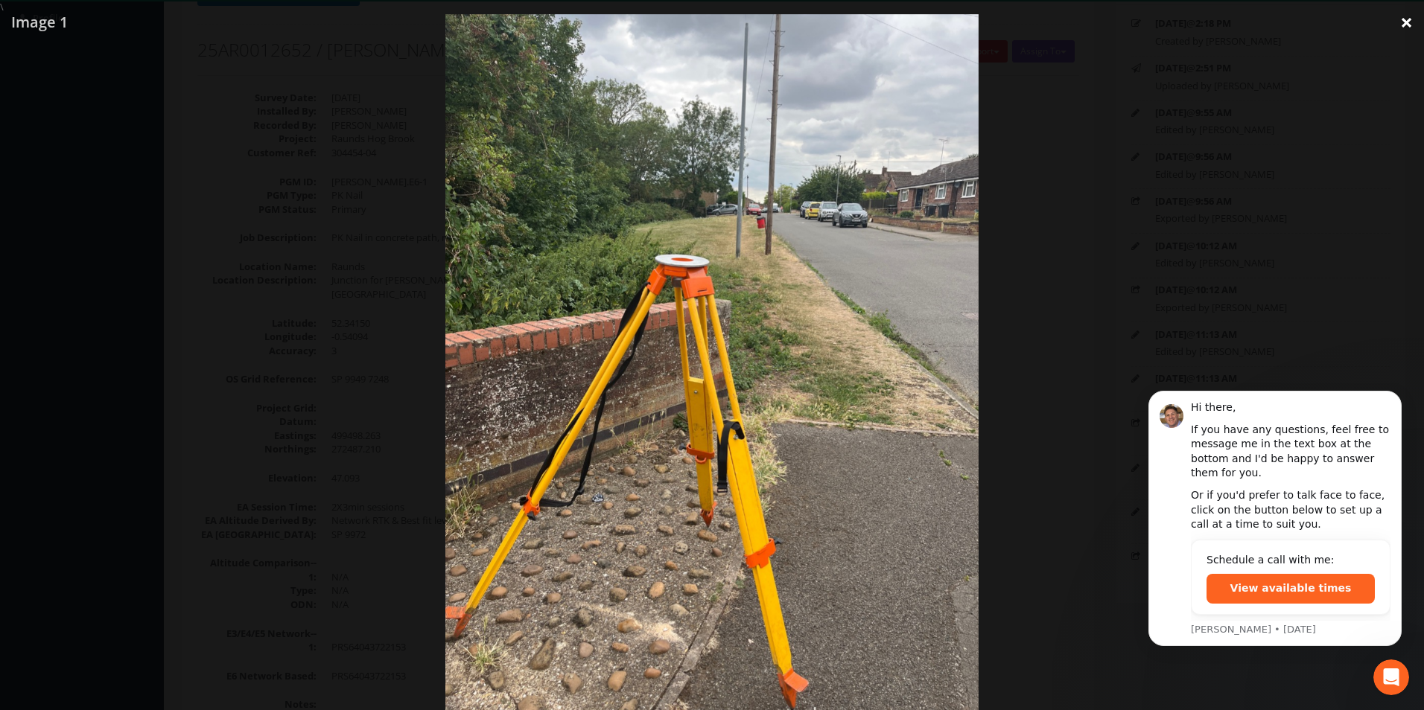
click at [1411, 22] on link "×" at bounding box center [1406, 22] width 35 height 45
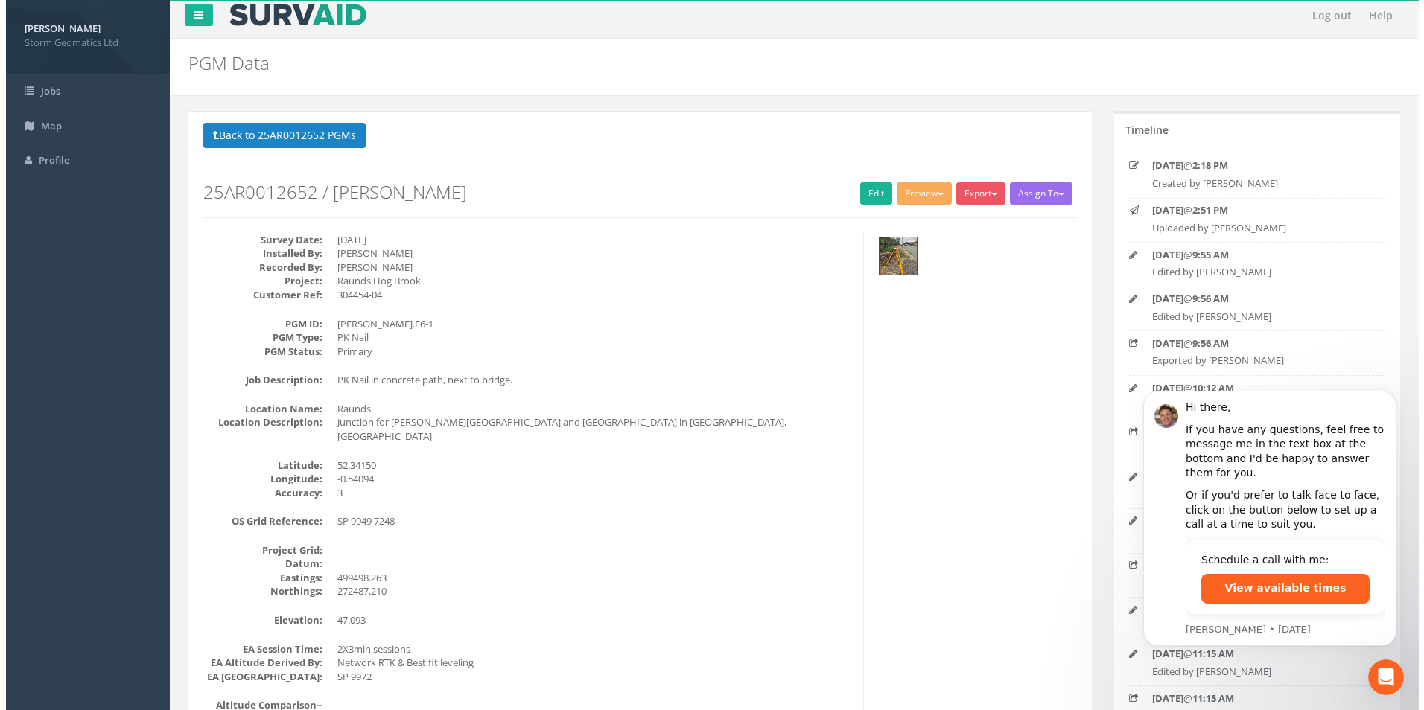
scroll to position [0, 0]
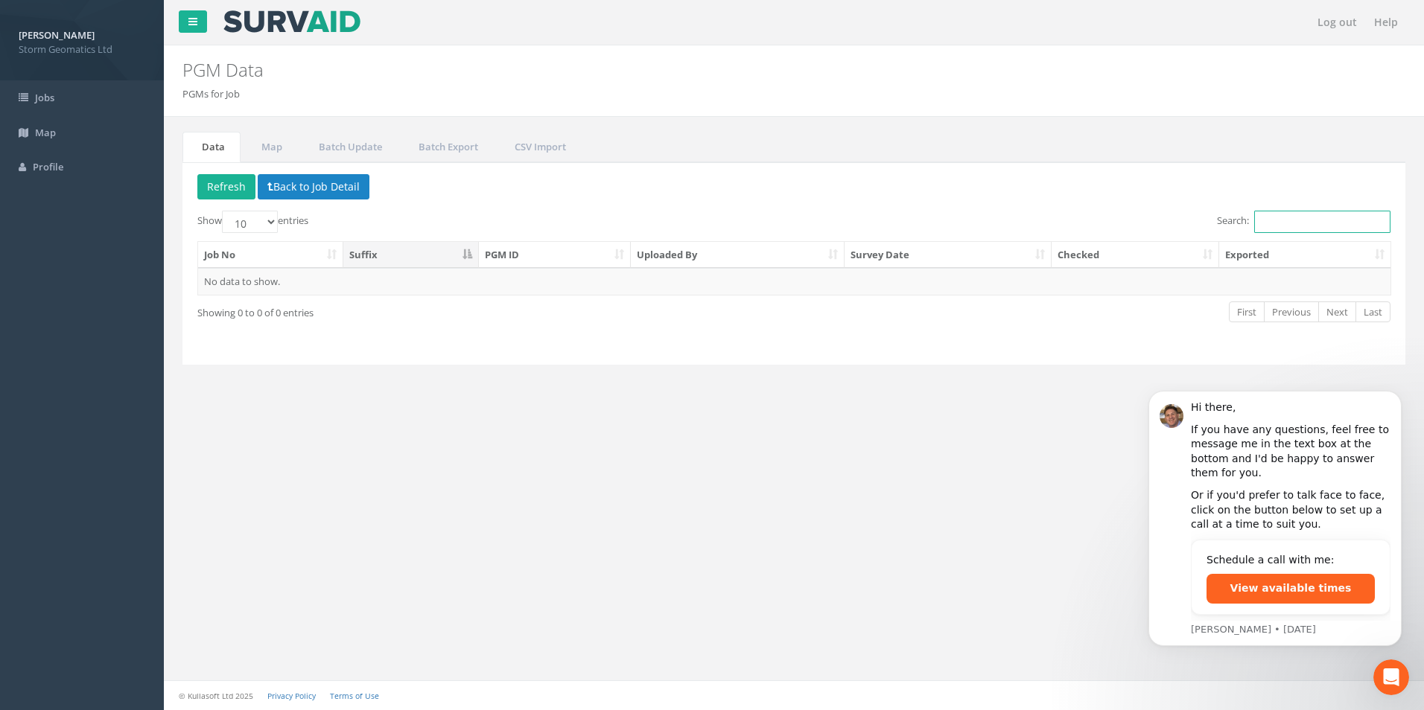
click at [1317, 222] on input "Search:" at bounding box center [1322, 222] width 136 height 22
